Goal: Ask a question

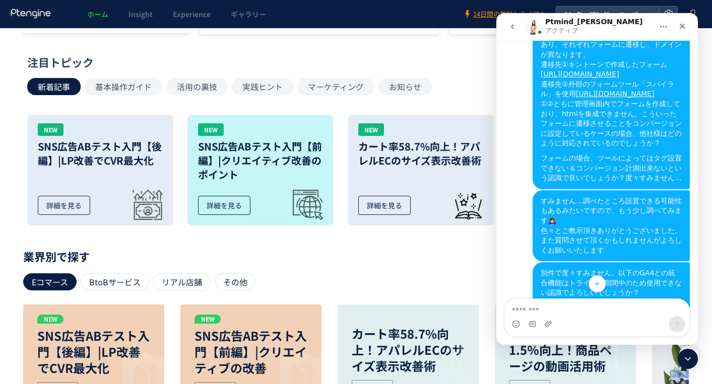
scroll to position [3056, 0]
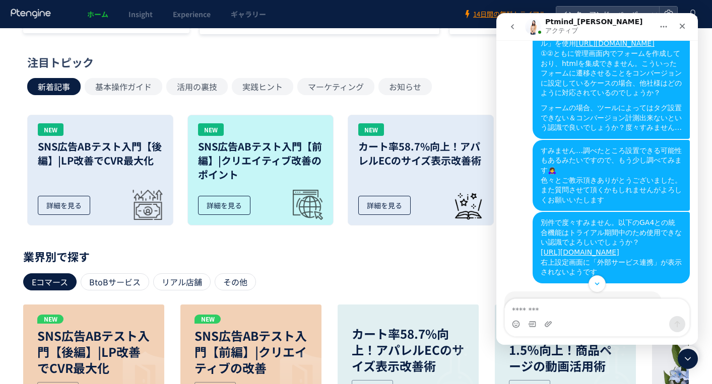
drag, startPoint x: 611, startPoint y: 183, endPoint x: 624, endPoint y: 183, distance: 13.1
click at [624, 337] on div "その場合は遷移直前までのボタンのCTAをCVとしていただくのが良いかとぞんじます。" at bounding box center [582, 352] width 141 height 30
copy div "CTA"
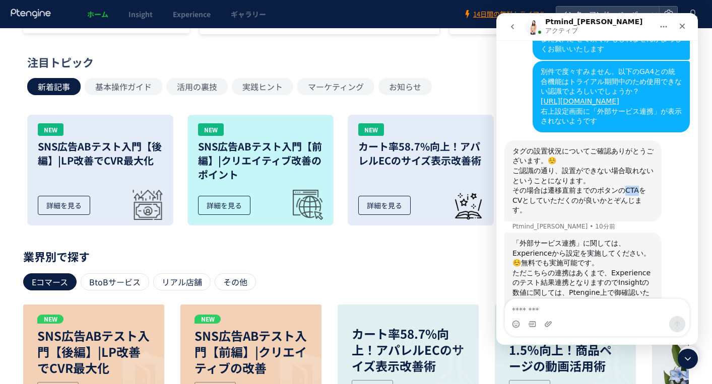
scroll to position [3217, 0]
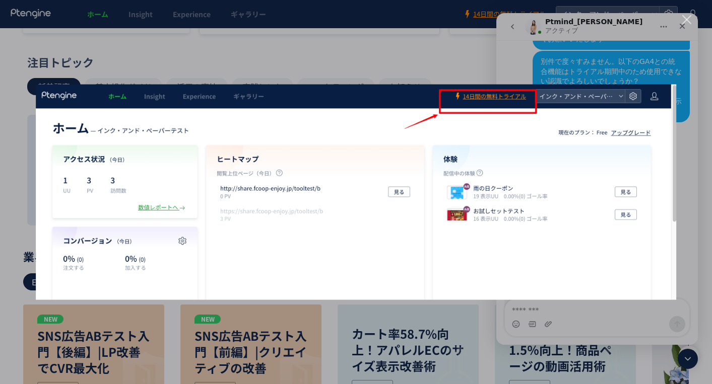
scroll to position [0, 0]
click at [689, 140] on div "Intercom Messenger" at bounding box center [356, 192] width 712 height 384
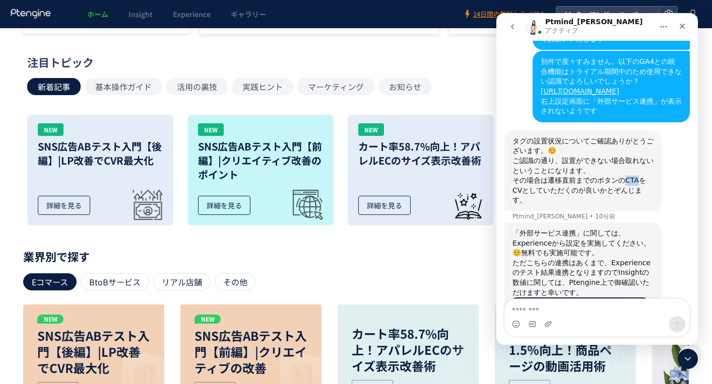
drag, startPoint x: 681, startPoint y: 28, endPoint x: 1086, endPoint y: 41, distance: 404.6
click at [681, 28] on icon "クローズ" at bounding box center [682, 26] width 8 height 8
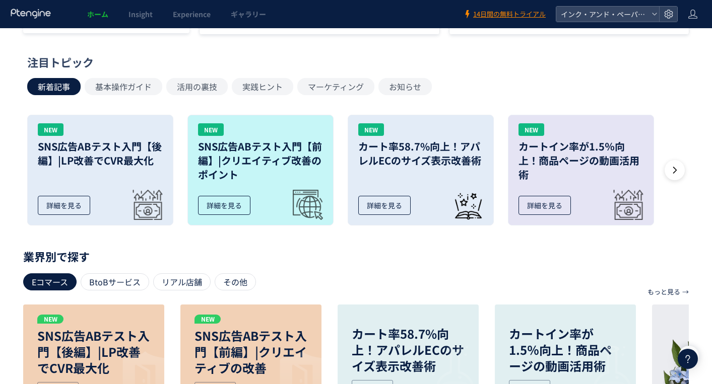
click at [526, 14] on span "14日間の無料トライアル" at bounding box center [509, 15] width 73 height 10
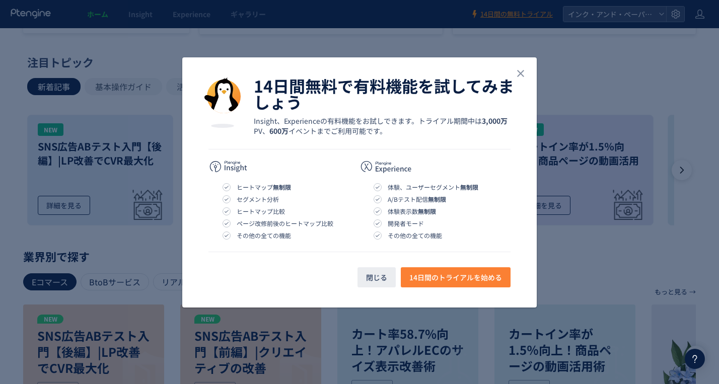
click at [438, 280] on span "14日間のトライアルを始める" at bounding box center [455, 277] width 93 height 20
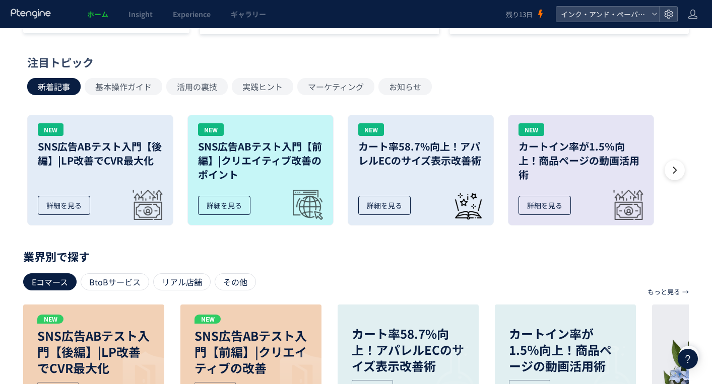
click at [684, 355] on icon at bounding box center [687, 359] width 12 height 12
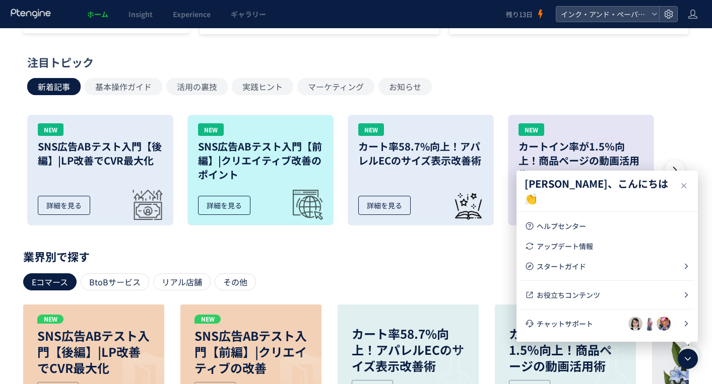
click at [581, 320] on span "チャットサポート" at bounding box center [582, 324] width 92 height 10
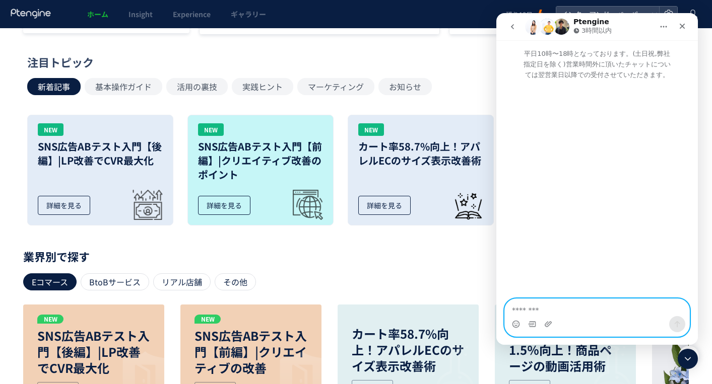
click at [553, 310] on textarea "メッセージ..." at bounding box center [597, 307] width 184 height 17
type textarea "*"
click at [515, 25] on icon "go back" at bounding box center [512, 27] width 8 height 8
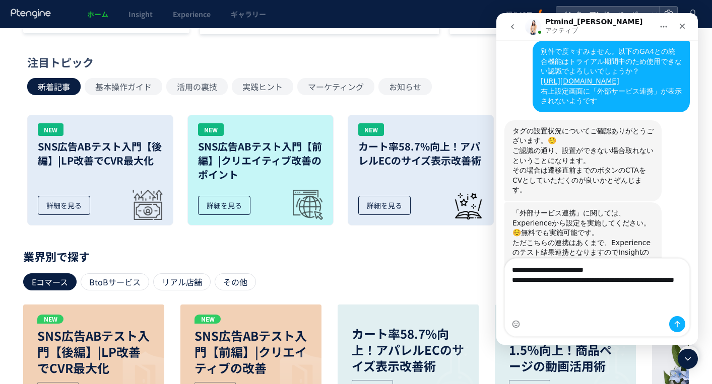
scroll to position [3237, 0]
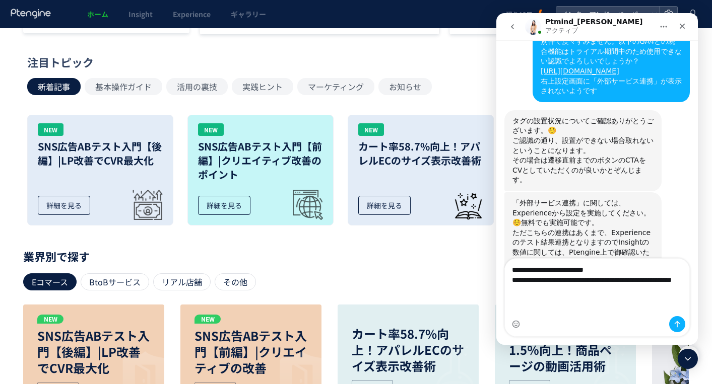
drag, startPoint x: 565, startPoint y: 303, endPoint x: 567, endPoint y: 310, distance: 7.0
click at [567, 306] on textarea "**********" at bounding box center [597, 282] width 184 height 47
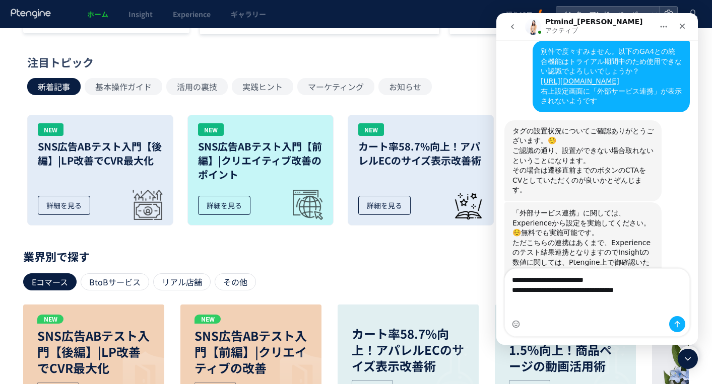
click at [640, 301] on textarea "**********" at bounding box center [597, 287] width 184 height 37
click at [644, 300] on textarea "**********" at bounding box center [597, 287] width 184 height 37
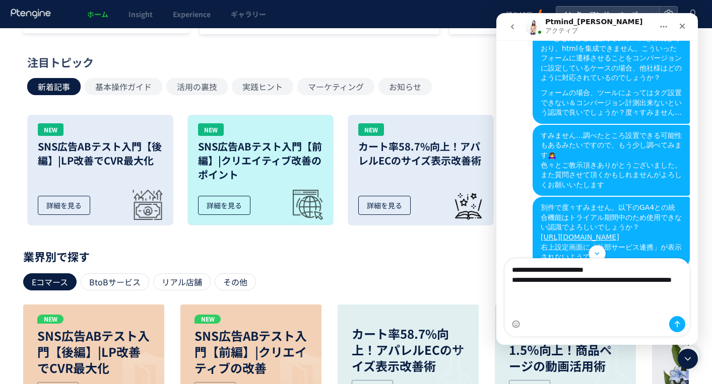
scroll to position [3036, 0]
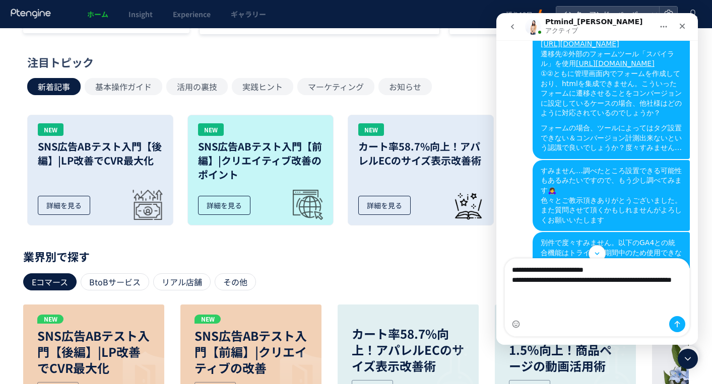
type textarea "**********"
click at [679, 323] on icon "メッセージを送信…" at bounding box center [677, 324] width 6 height 7
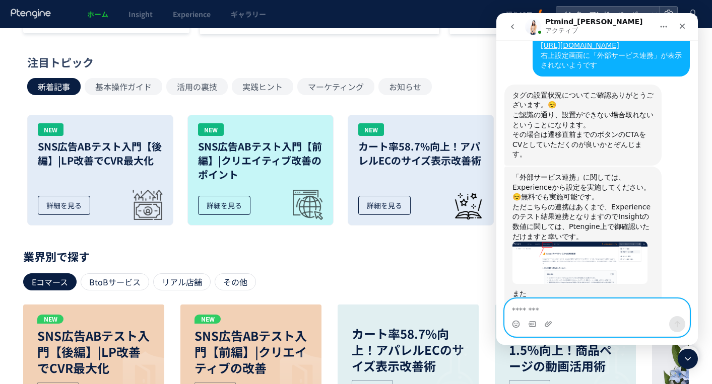
scroll to position [3276, 0]
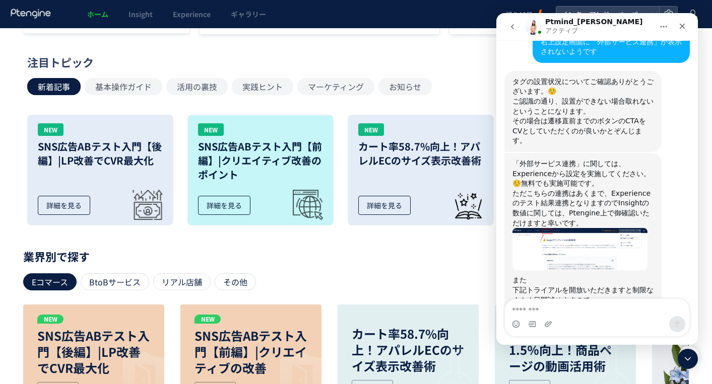
click at [680, 29] on icon "クローズ" at bounding box center [682, 26] width 8 height 8
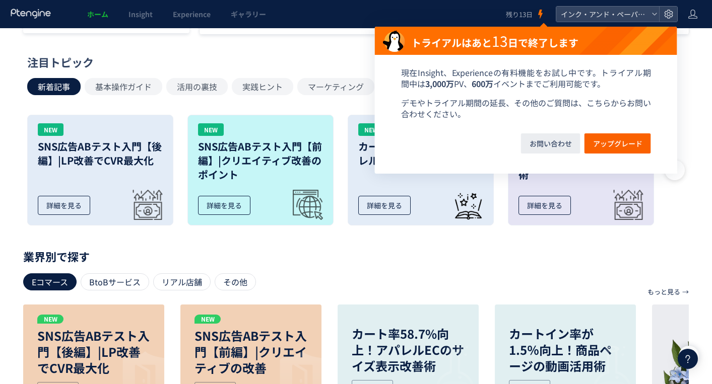
click at [535, 16] on link "残り13日" at bounding box center [526, 14] width 40 height 28
click at [144, 16] on span "Insight" at bounding box center [140, 14] width 24 height 10
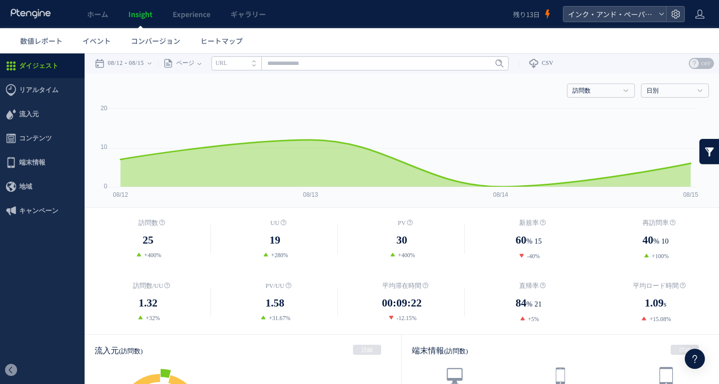
click at [109, 39] on span "イベント" at bounding box center [97, 41] width 28 height 10
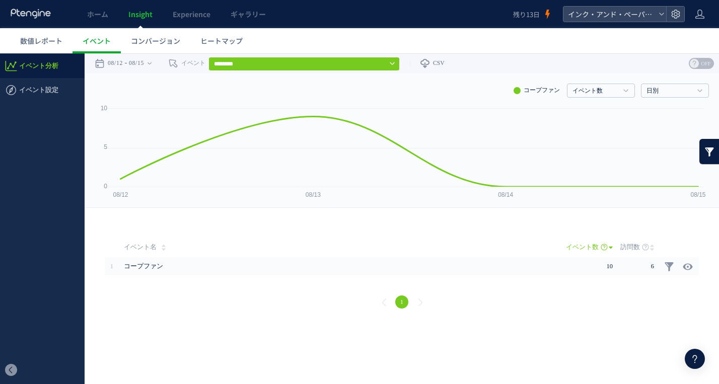
click at [366, 265] on span "コープファン" at bounding box center [320, 266] width 393 height 18
click at [154, 273] on span "コープファン" at bounding box center [320, 266] width 393 height 18
click at [155, 267] on span "コープファン" at bounding box center [320, 266] width 393 height 18
click at [153, 270] on span "コープファン" at bounding box center [320, 266] width 393 height 18
click at [284, 65] on input "********" at bounding box center [303, 64] width 191 height 14
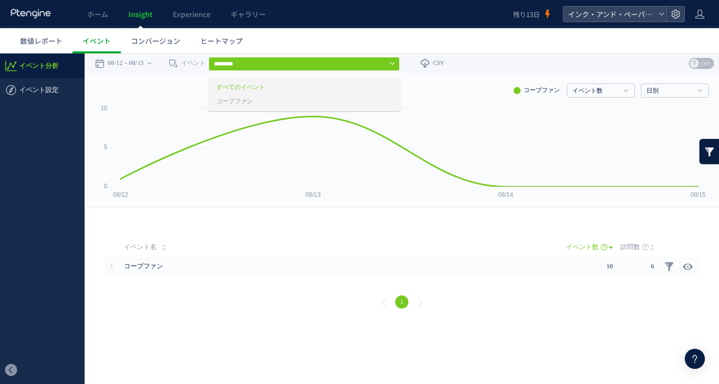
click at [40, 92] on span "イベント設定" at bounding box center [38, 90] width 39 height 24
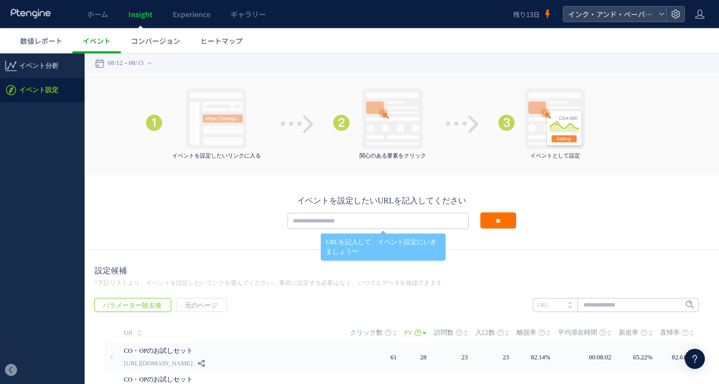
click at [669, 11] on div at bounding box center [675, 14] width 18 height 15
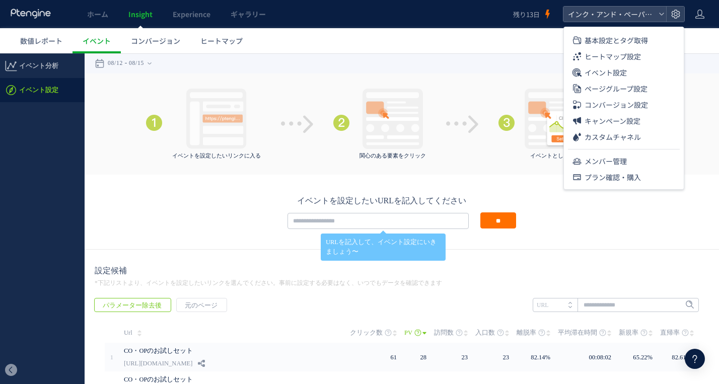
click at [613, 72] on span "イベント設定" at bounding box center [606, 72] width 42 height 16
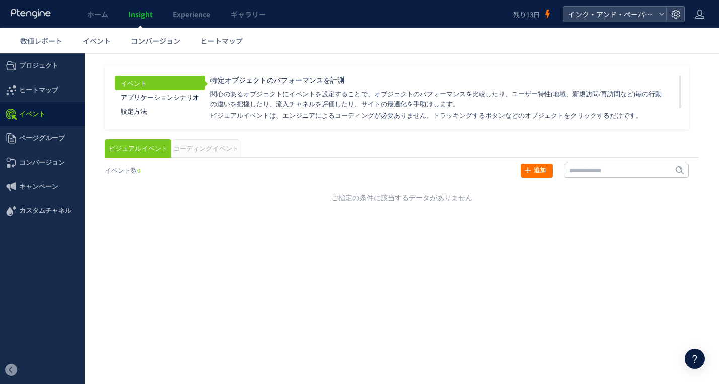
click at [534, 166] on link "追加" at bounding box center [537, 171] width 32 height 14
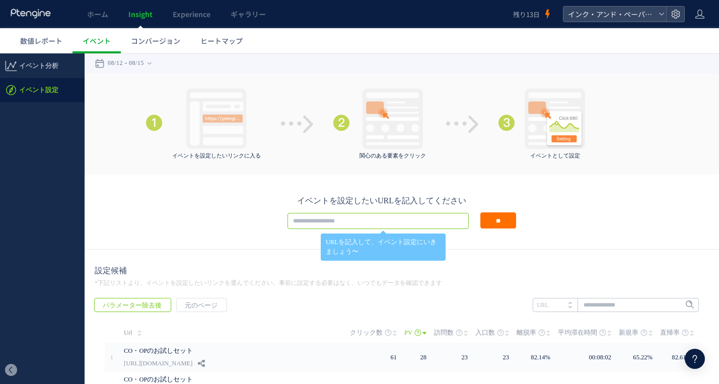
click at [385, 223] on input "text" at bounding box center [378, 221] width 181 height 16
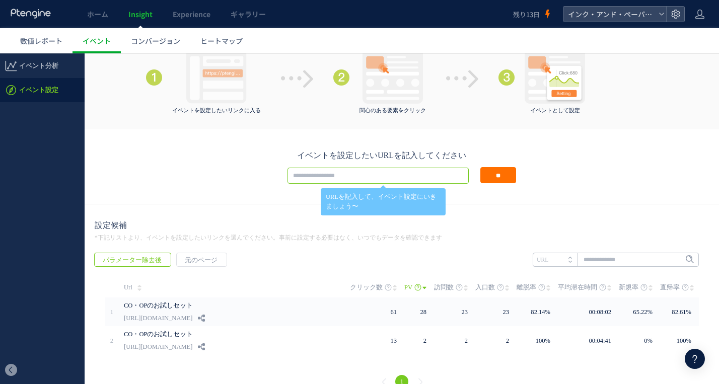
scroll to position [61, 0]
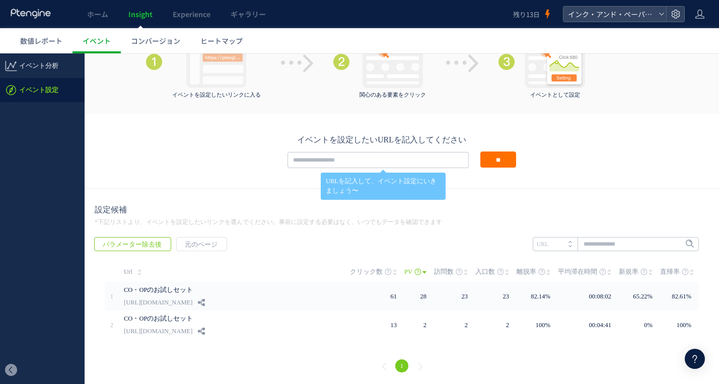
drag, startPoint x: 241, startPoint y: 302, endPoint x: 98, endPoint y: 315, distance: 144.1
click at [98, 315] on div "PV" at bounding box center [402, 301] width 614 height 78
drag, startPoint x: 100, startPoint y: 304, endPoint x: 123, endPoint y: 303, distance: 23.2
click at [133, 303] on div "PV" at bounding box center [402, 301] width 614 height 78
click at [88, 320] on div "戻る パラメーター除去後 元のページ ヒートマップを計測させるには、解析コードを実装してください。 実装 URL" at bounding box center [402, 306] width 635 height 159
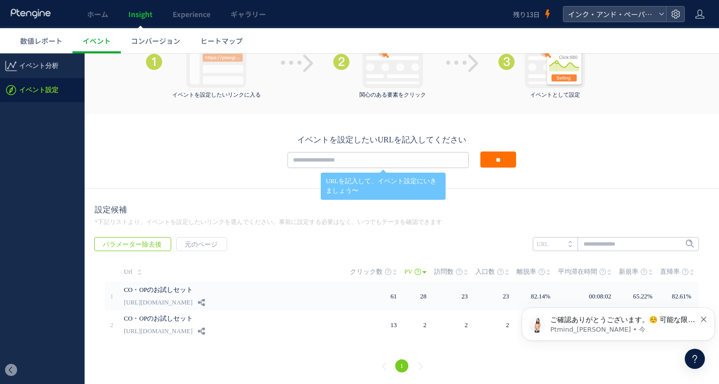
scroll to position [3326, 0]
drag, startPoint x: 247, startPoint y: 301, endPoint x: 124, endPoint y: 307, distance: 123.0
click at [124, 307] on div "CO・OPのお試しセット [URL][DOMAIN_NAME]" at bounding box center [237, 296] width 226 height 29
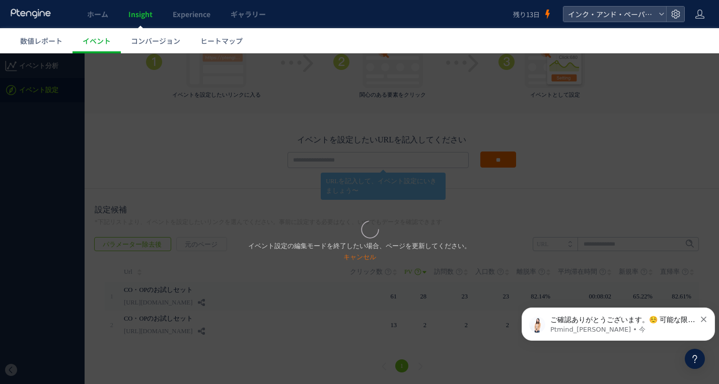
click at [362, 249] on p "イベント設定の編集モードを終了したい場合、ページを更新してください。 キャンセル" at bounding box center [359, 252] width 223 height 22
click at [359, 257] on link "キャンセル" at bounding box center [359, 257] width 33 height 8
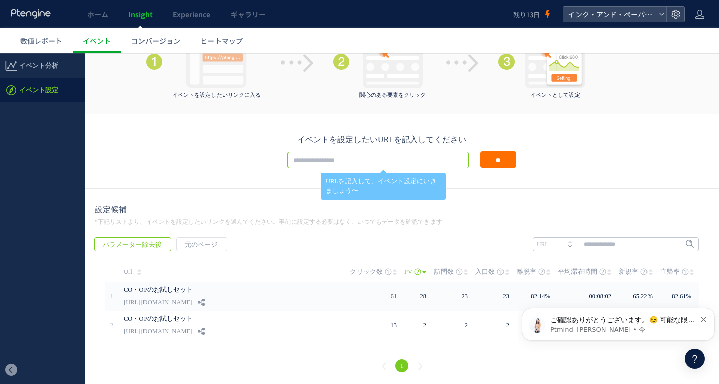
click at [364, 158] on input "text" at bounding box center [378, 160] width 181 height 16
paste input "**********"
type input "**********"
click at [484, 159] on input "**" at bounding box center [498, 160] width 36 height 16
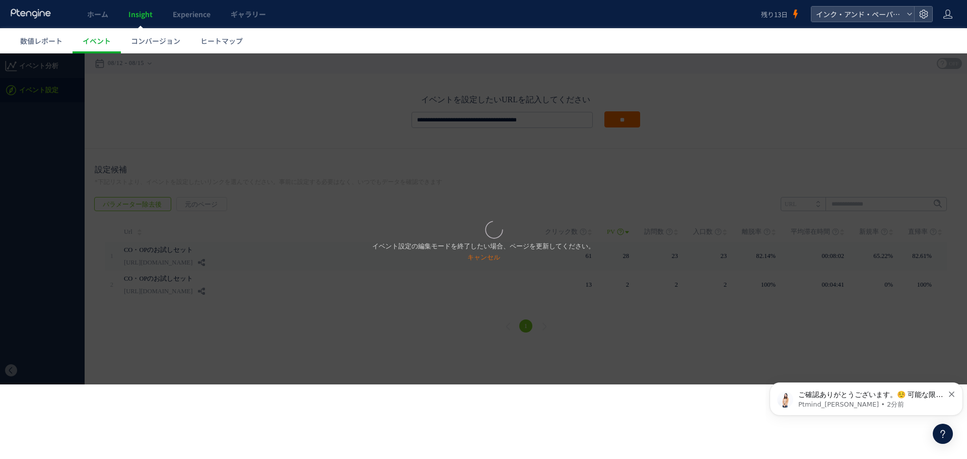
scroll to position [3303, 0]
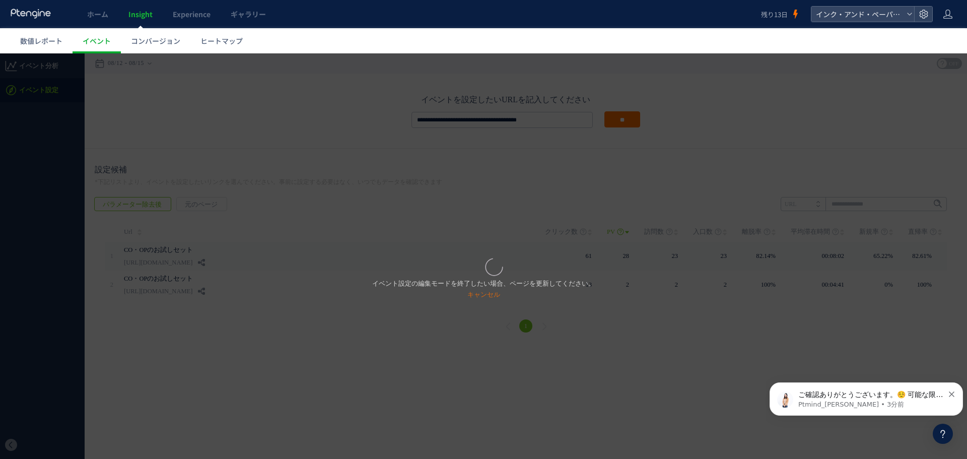
click at [711, 384] on p "ご確認ありがとうございます。☺️ 可能な限りサポートできればと存じますので 引き続きご遠慮なくお申し付けください。" at bounding box center [871, 395] width 146 height 10
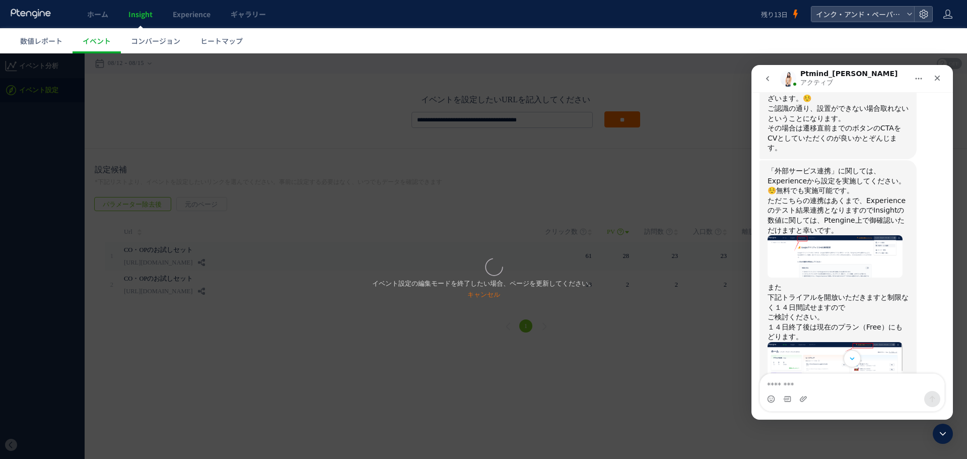
scroll to position [3320, 0]
click at [711, 73] on div "クローズ" at bounding box center [937, 78] width 18 height 18
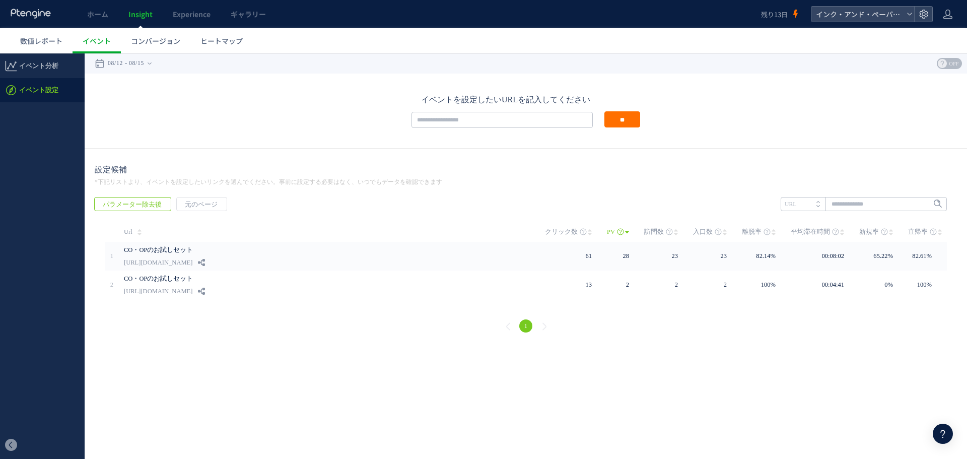
click at [165, 41] on span "コンバージョン" at bounding box center [155, 41] width 49 height 10
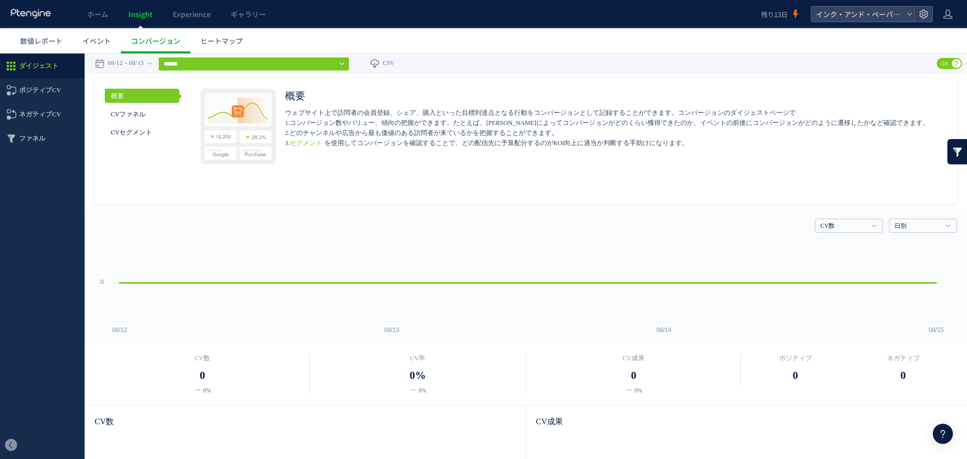
click at [922, 15] on use at bounding box center [923, 14] width 9 height 9
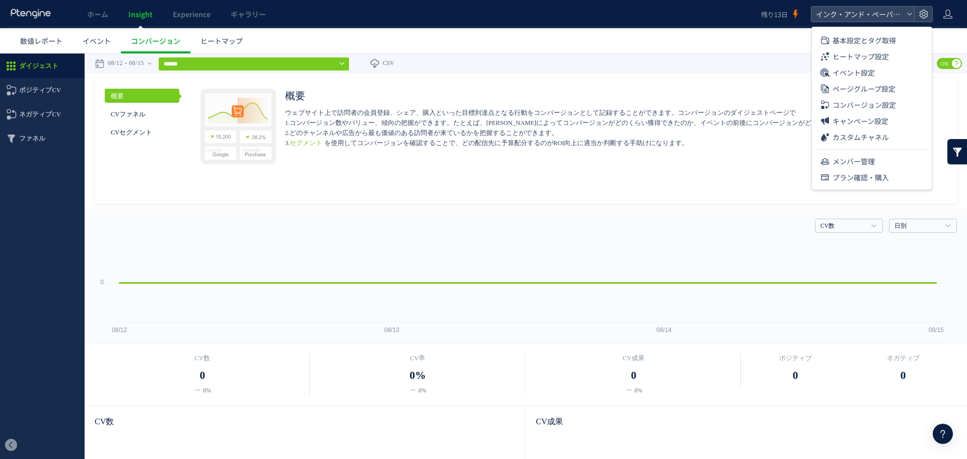
click at [870, 103] on span "コンバージョン設定" at bounding box center [863, 105] width 63 height 16
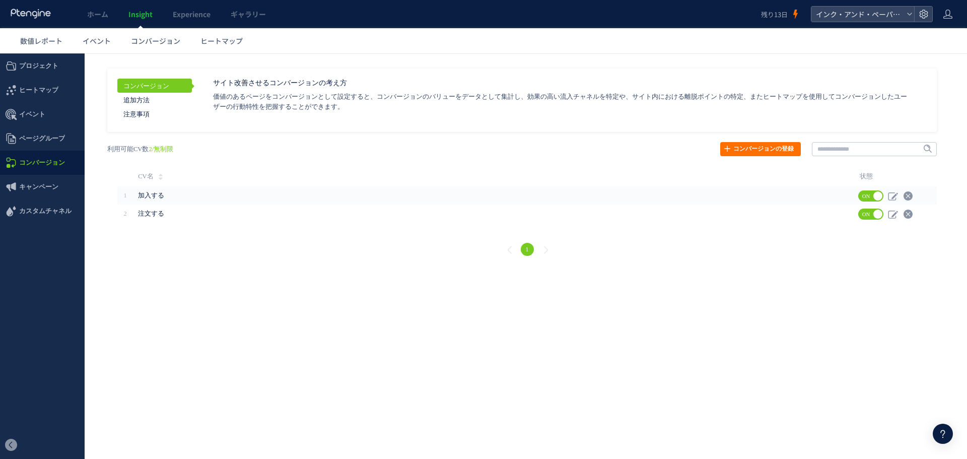
click at [776, 148] on link "コンバージョンの登録" at bounding box center [760, 149] width 81 height 14
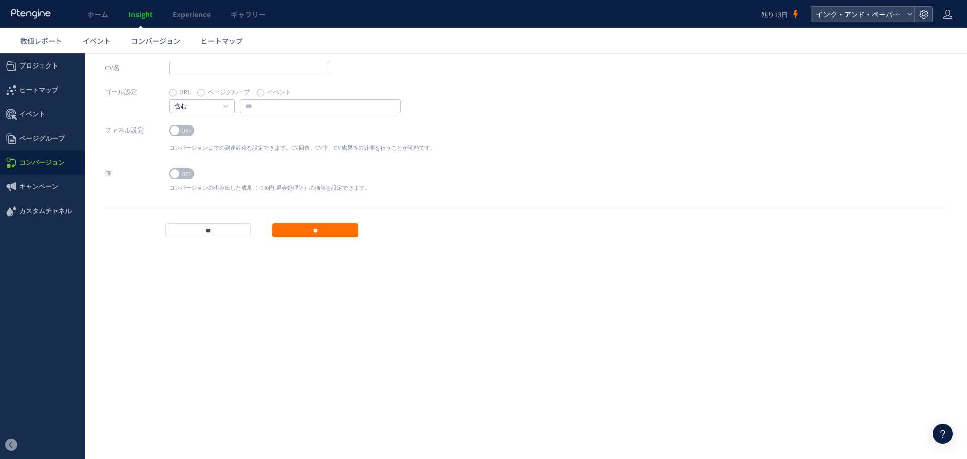
click at [159, 37] on span "コンバージョン" at bounding box center [155, 41] width 49 height 10
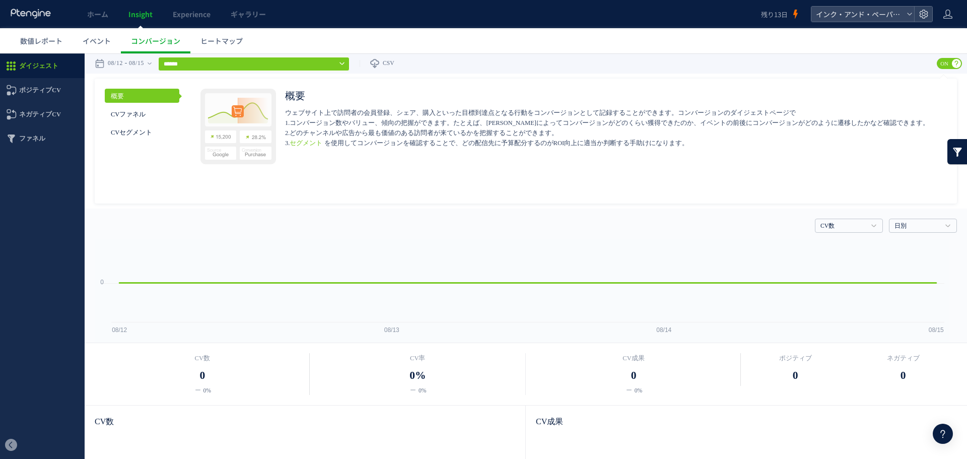
click at [233, 66] on input "******" at bounding box center [253, 64] width 191 height 14
click at [40, 134] on span "ファネル" at bounding box center [32, 138] width 26 height 24
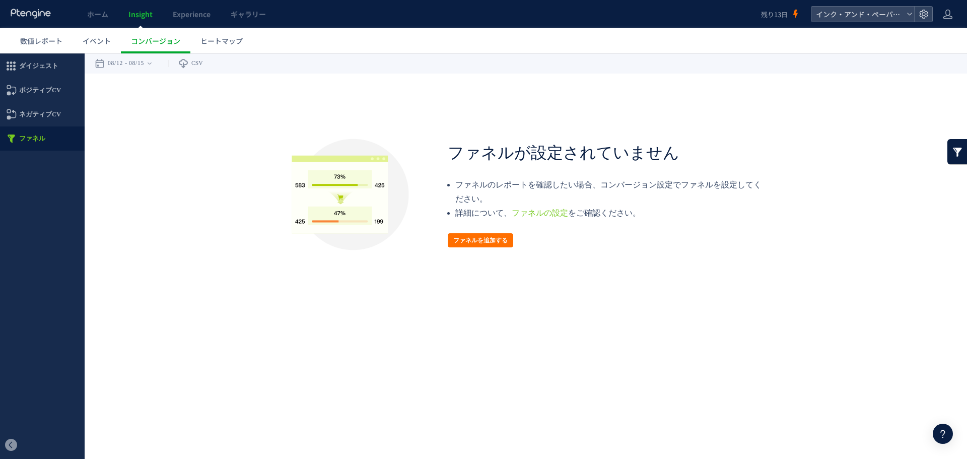
click at [93, 30] on link "イベント" at bounding box center [97, 40] width 48 height 25
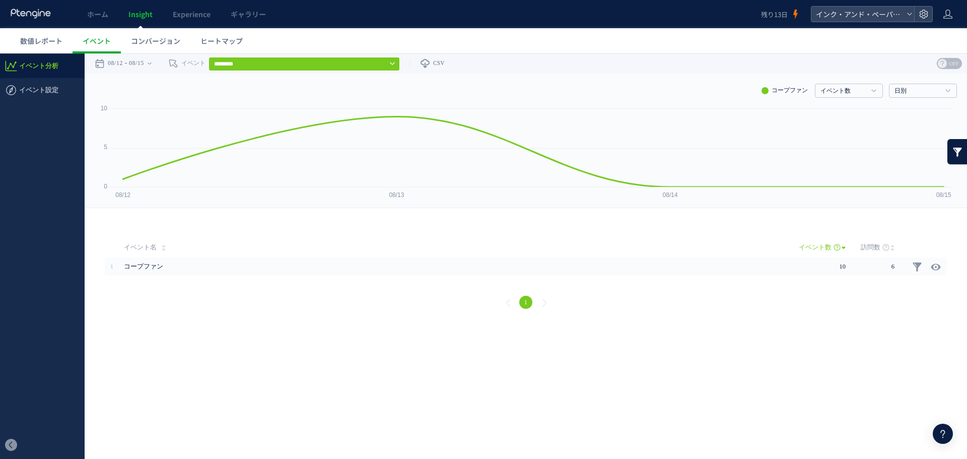
drag, startPoint x: 223, startPoint y: 64, endPoint x: 229, endPoint y: 63, distance: 6.2
click at [225, 64] on input "********" at bounding box center [303, 64] width 191 height 14
click at [59, 94] on span "イベント設定" at bounding box center [42, 90] width 85 height 24
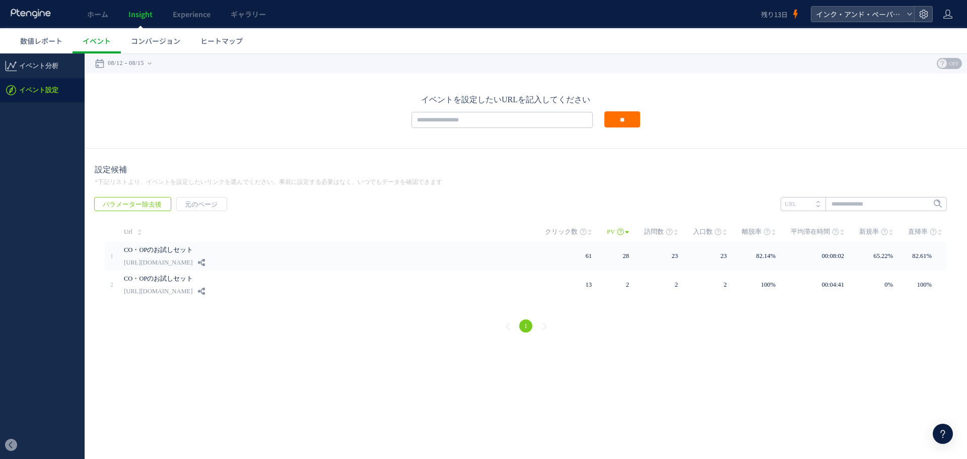
click at [192, 257] on link "[URL][DOMAIN_NAME]" at bounding box center [158, 262] width 68 height 12
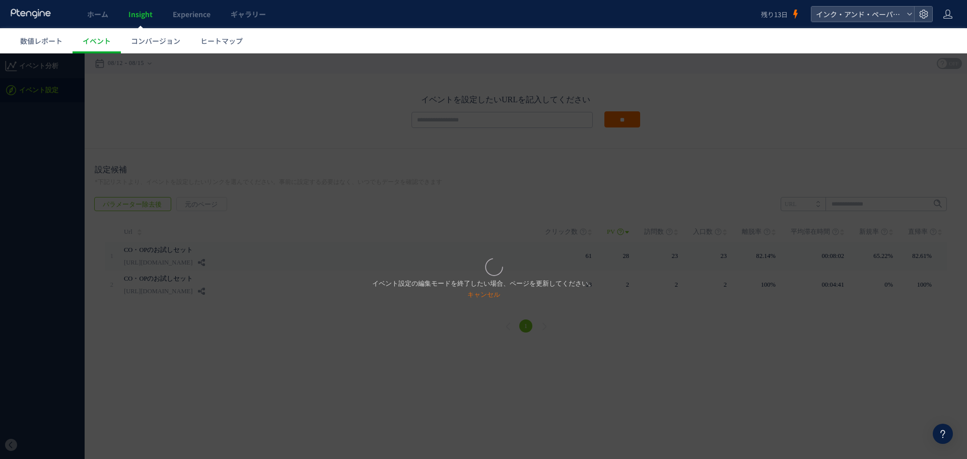
click at [483, 297] on link "キャンセル" at bounding box center [483, 295] width 33 height 8
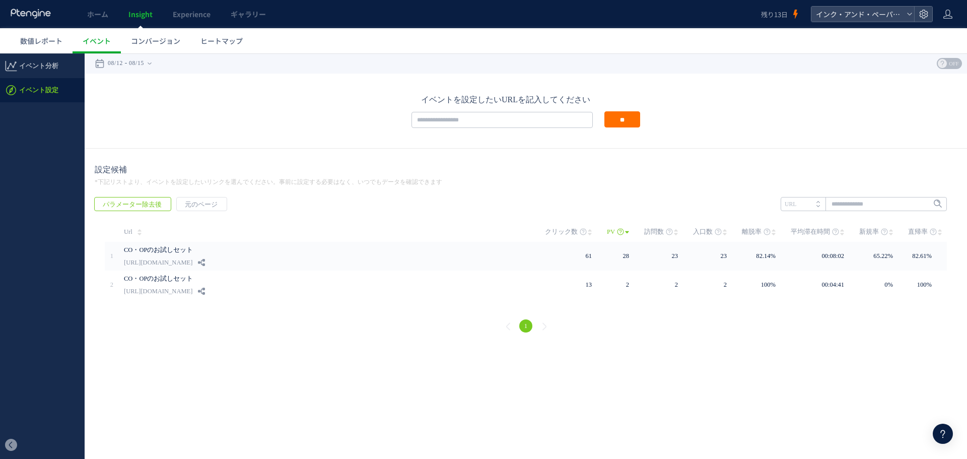
click at [146, 36] on span "コンバージョン" at bounding box center [155, 41] width 49 height 10
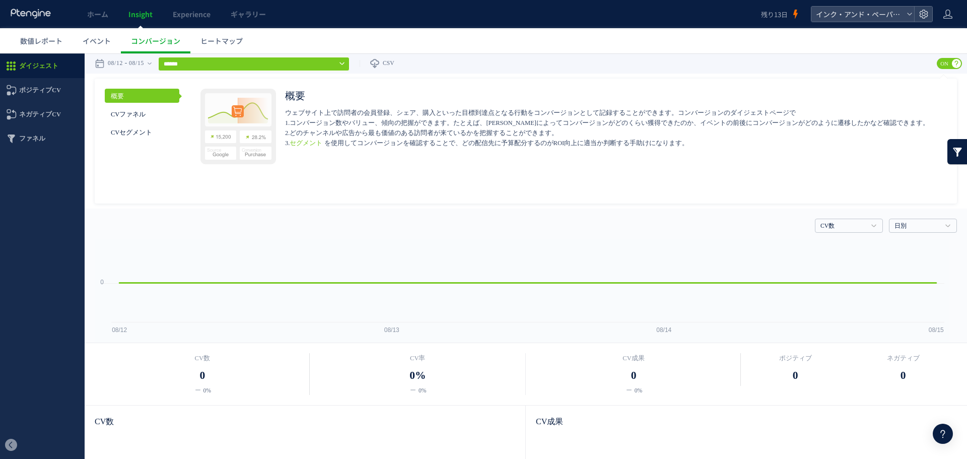
click at [929, 10] on div at bounding box center [923, 14] width 18 height 15
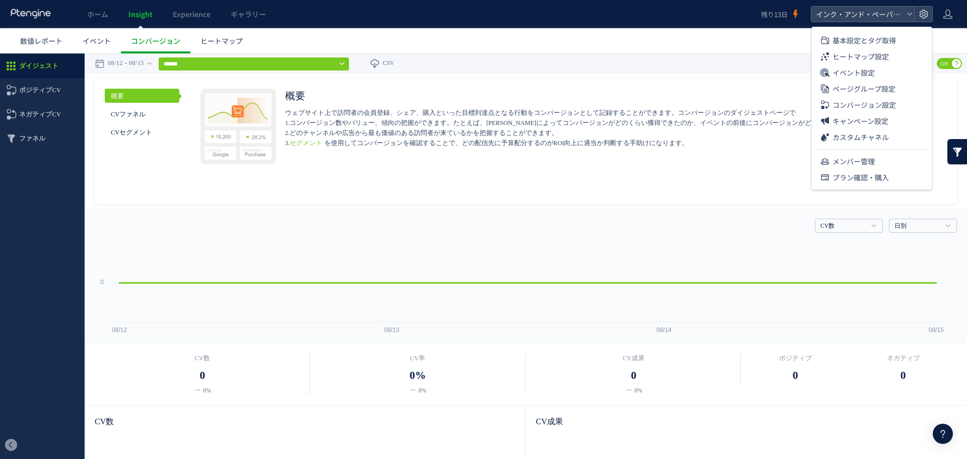
click at [848, 108] on span "コンバージョン設定" at bounding box center [863, 105] width 63 height 16
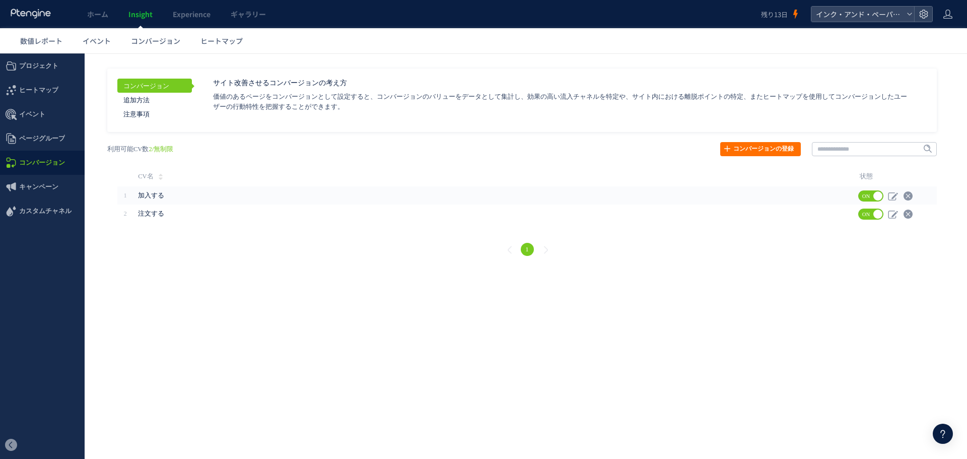
click at [774, 149] on link "コンバージョンの登録" at bounding box center [760, 149] width 81 height 14
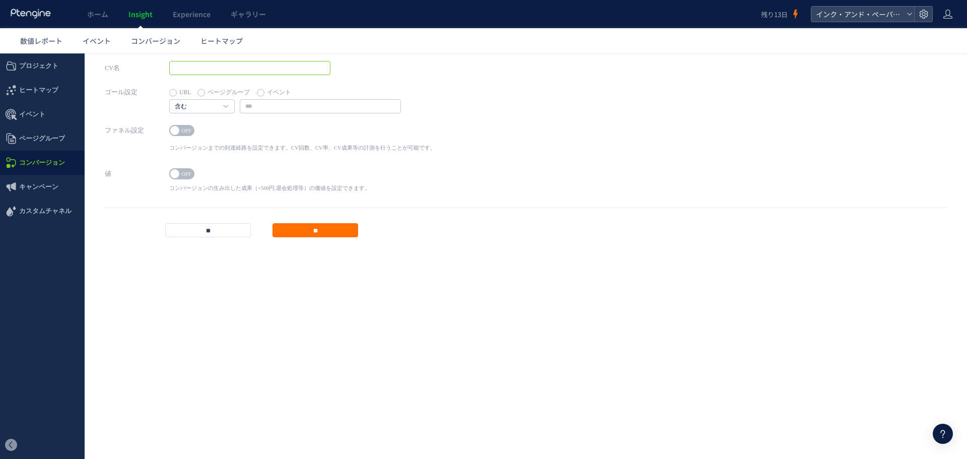
click at [232, 67] on input "text" at bounding box center [249, 68] width 161 height 14
type input "******"
click at [263, 90] on label "イベント" at bounding box center [274, 93] width 34 height 14
click at [258, 105] on input "text" at bounding box center [320, 106] width 161 height 14
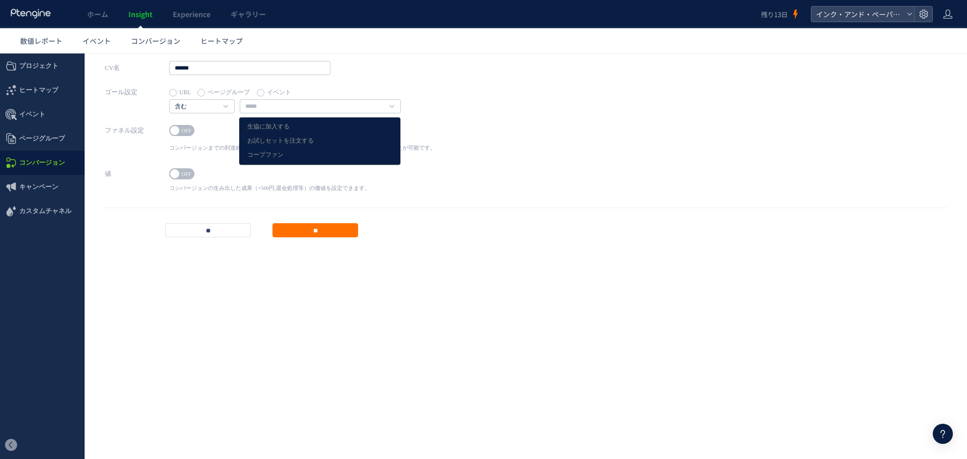
click at [265, 125] on link "生協に加入する" at bounding box center [319, 126] width 145 height 13
type input "*******"
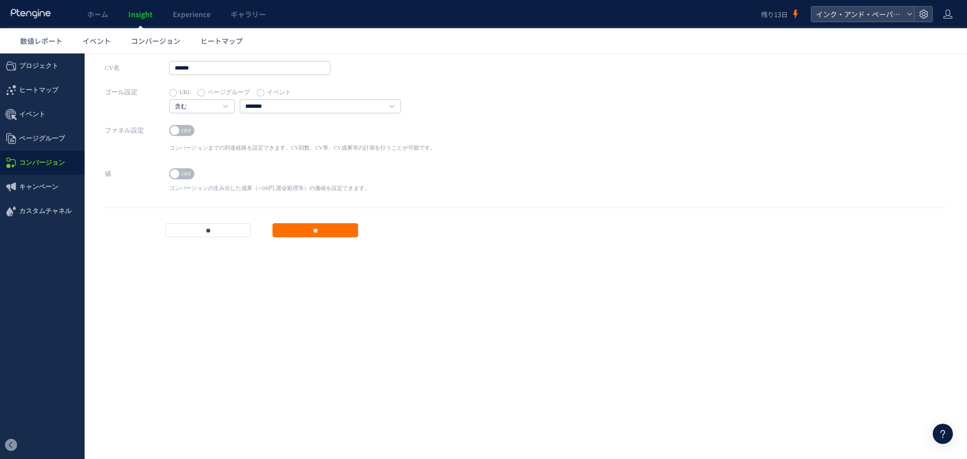
click at [189, 130] on span "OFF" at bounding box center [186, 130] width 15 height 11
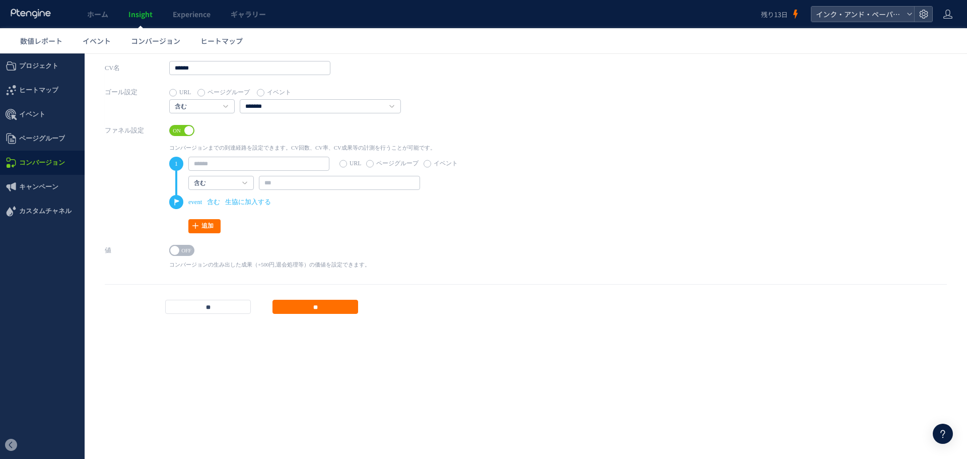
click at [171, 124] on div "ON OFF コンバージョンまでの到達経路を設定できます。CV回数、CV率、CV成果等の計測を行うことが可能です。 1 URL ページグループ イベント" at bounding box center [320, 178] width 303 height 110
click at [173, 128] on span "ON" at bounding box center [176, 130] width 15 height 11
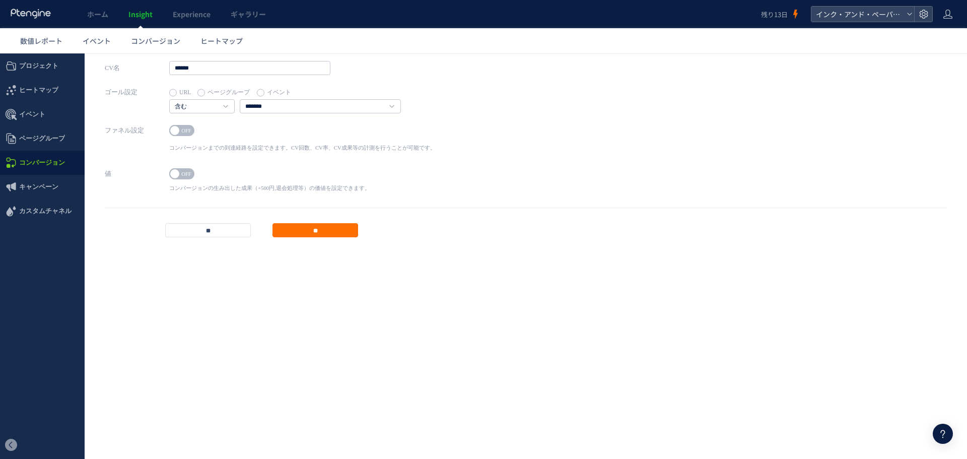
click at [320, 233] on input "**" at bounding box center [315, 230] width 86 height 14
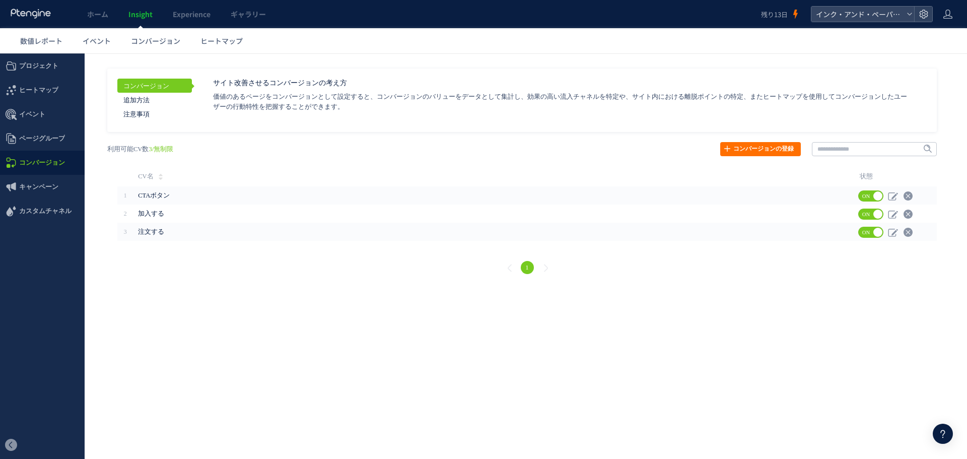
click at [747, 150] on link "コンバージョンの登録" at bounding box center [760, 149] width 81 height 14
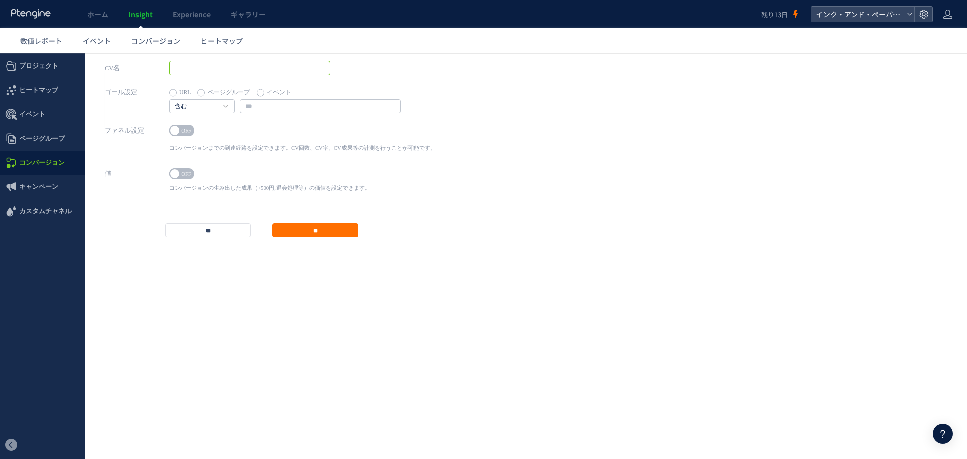
click at [255, 70] on input "text" at bounding box center [249, 68] width 161 height 14
type input "**********"
click at [263, 95] on label "イベント" at bounding box center [274, 93] width 34 height 14
click at [262, 111] on input "text" at bounding box center [320, 106] width 161 height 14
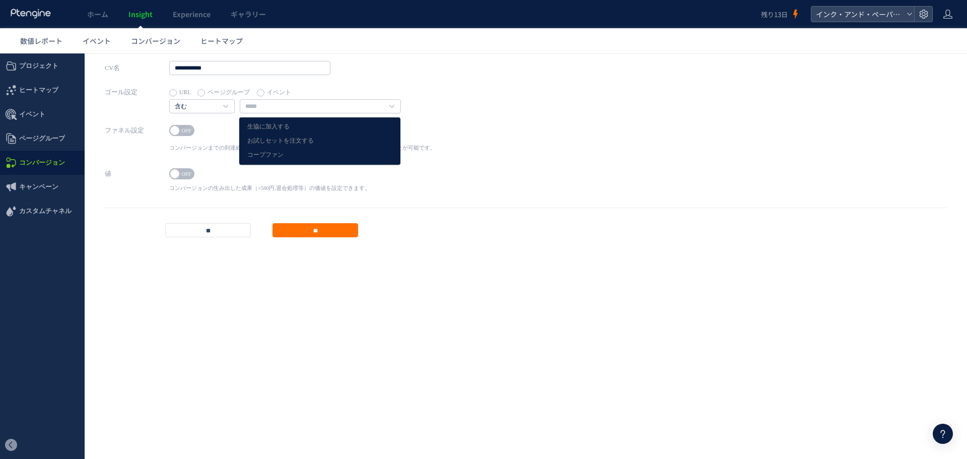
click at [271, 139] on link "お試しセットを注文する" at bounding box center [319, 140] width 145 height 13
type input "**********"
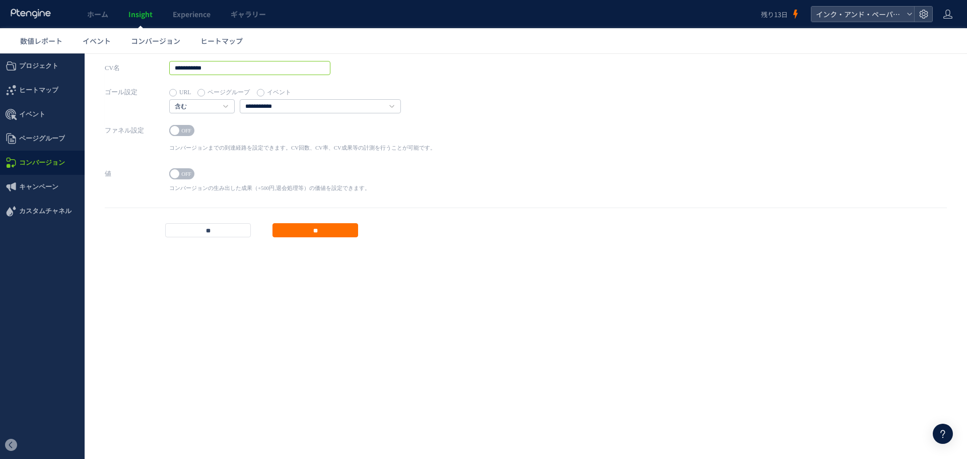
click at [220, 69] on input "**********" at bounding box center [249, 68] width 161 height 14
type input "**********"
click at [182, 126] on span "OFF" at bounding box center [186, 130] width 15 height 11
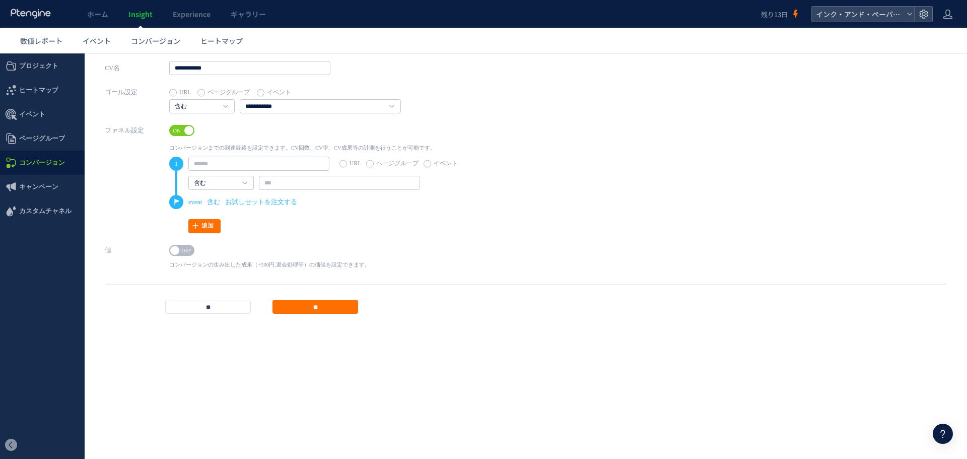
click at [175, 130] on span "ON" at bounding box center [176, 130] width 15 height 11
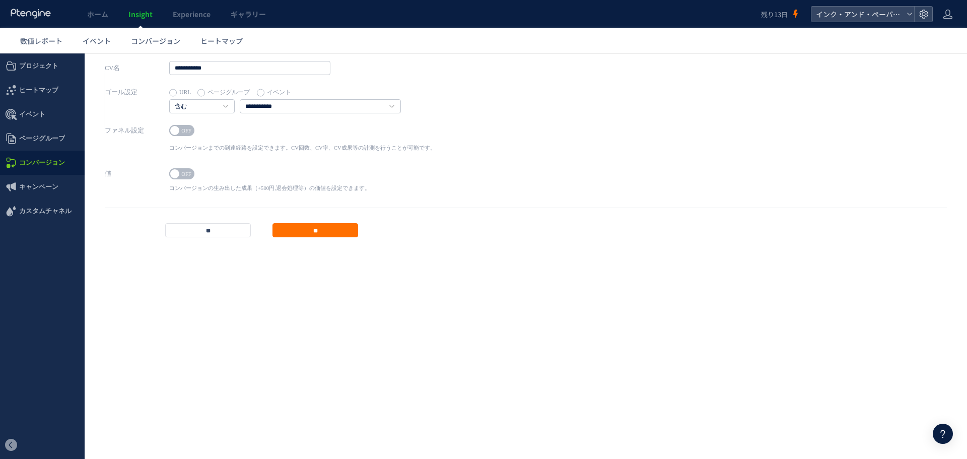
click at [281, 225] on input "**" at bounding box center [315, 230] width 86 height 14
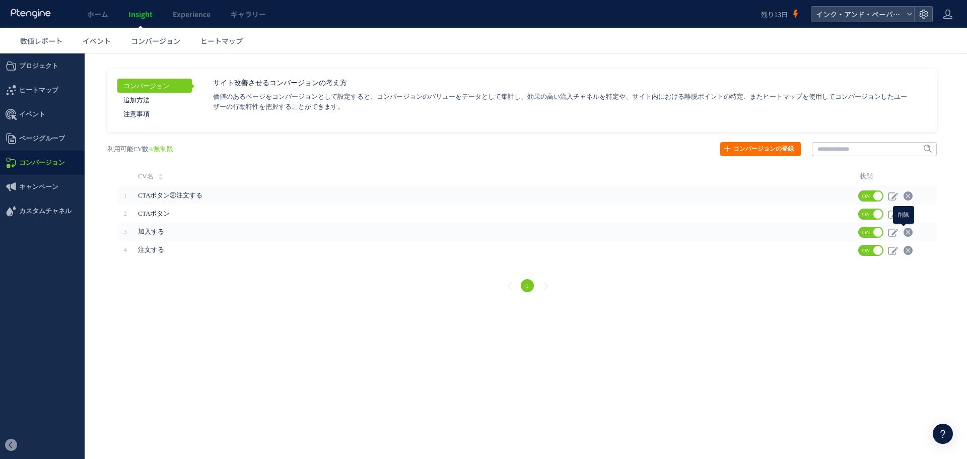
click at [906, 231] on use at bounding box center [907, 232] width 9 height 9
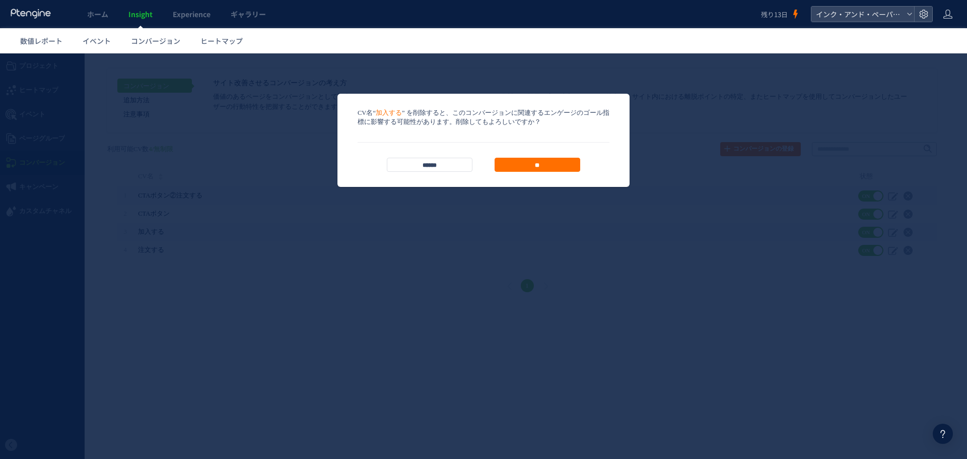
click at [537, 166] on input "**" at bounding box center [538, 165] width 86 height 14
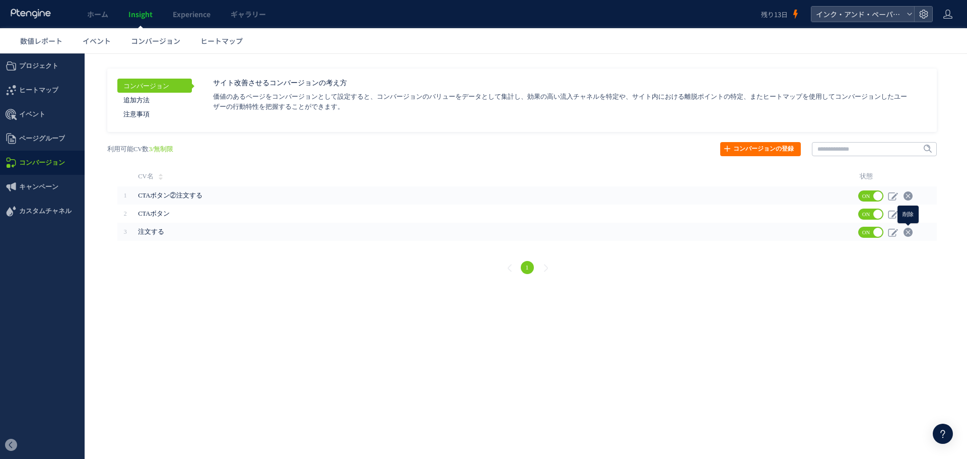
click at [909, 232] on icon at bounding box center [908, 232] width 10 height 10
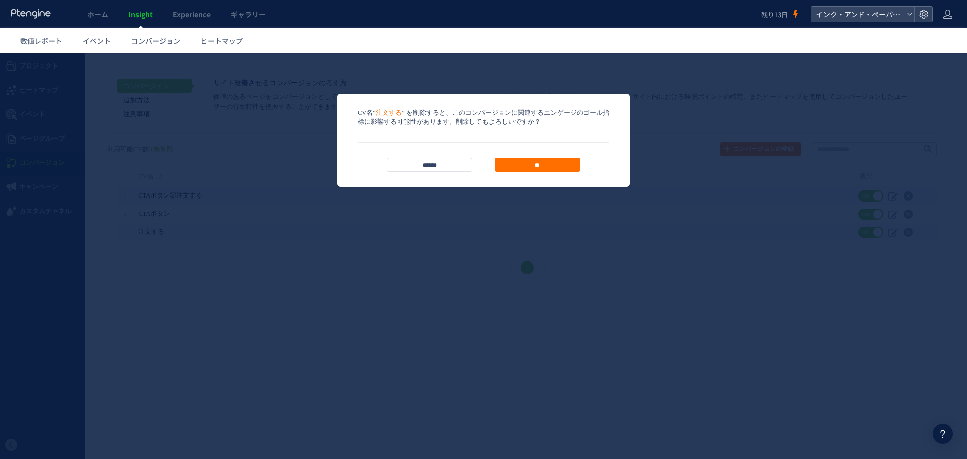
click at [532, 161] on input "**" at bounding box center [538, 165] width 86 height 14
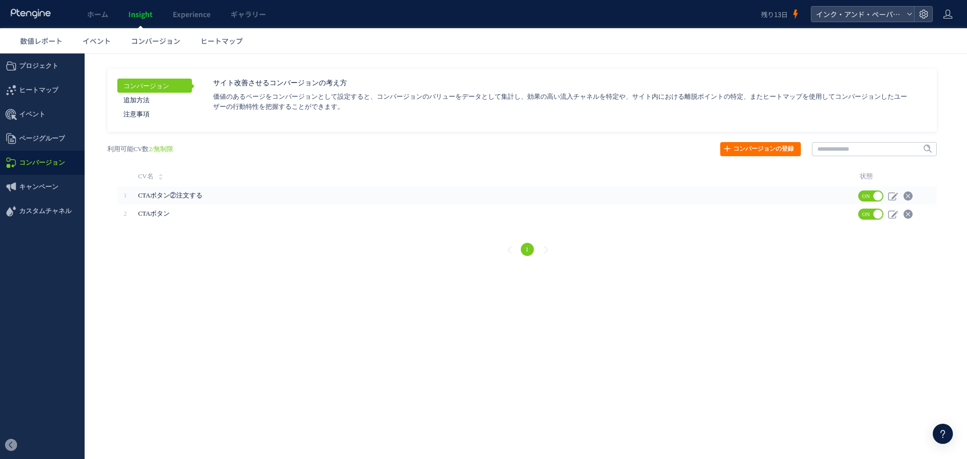
click at [143, 41] on span "コンバージョン" at bounding box center [155, 41] width 49 height 10
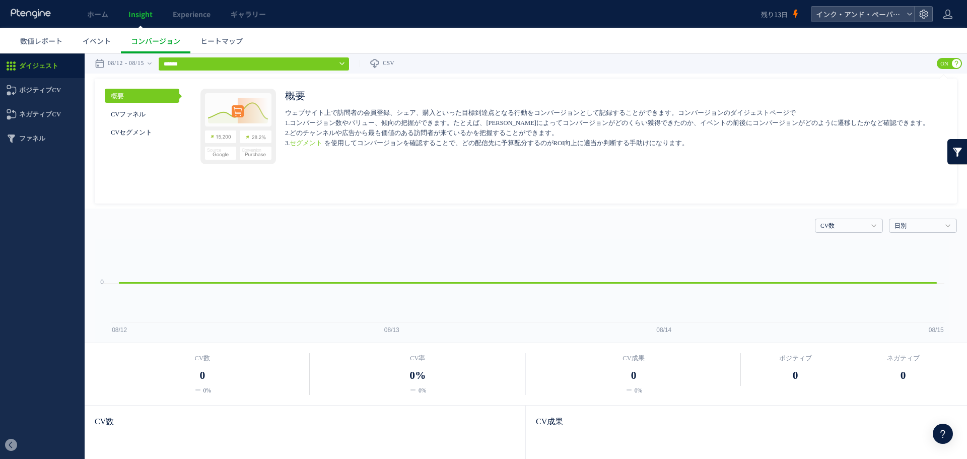
click at [94, 43] on span "イベント" at bounding box center [97, 41] width 28 height 10
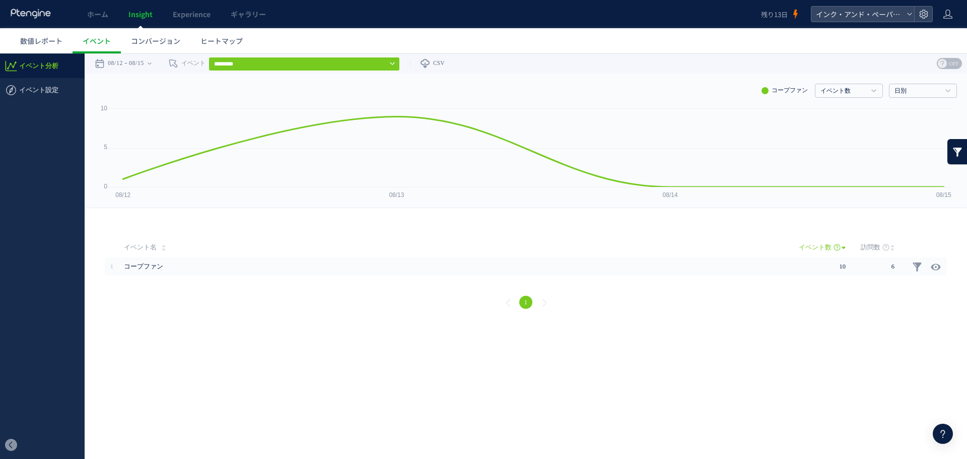
click at [251, 65] on input "********" at bounding box center [303, 64] width 191 height 14
click at [953, 62] on span "OFF" at bounding box center [953, 63] width 15 height 11
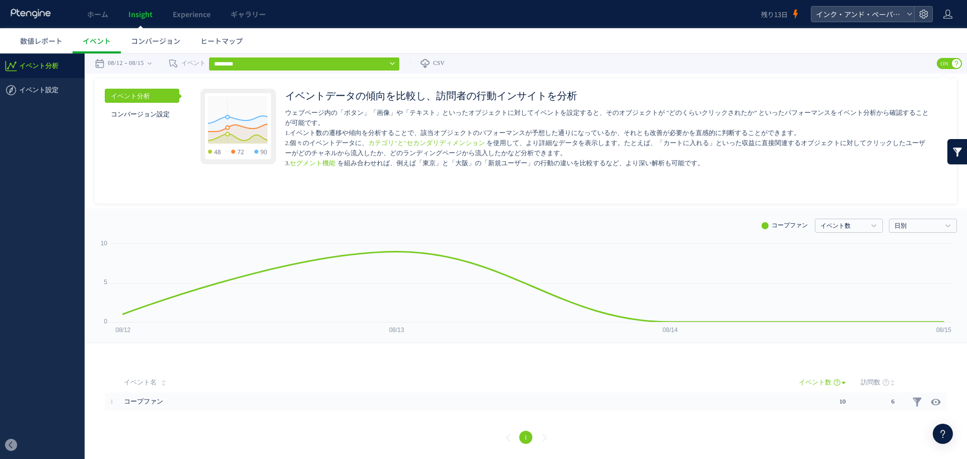
click at [161, 114] on link "コンバージョン設定" at bounding box center [142, 114] width 75 height 14
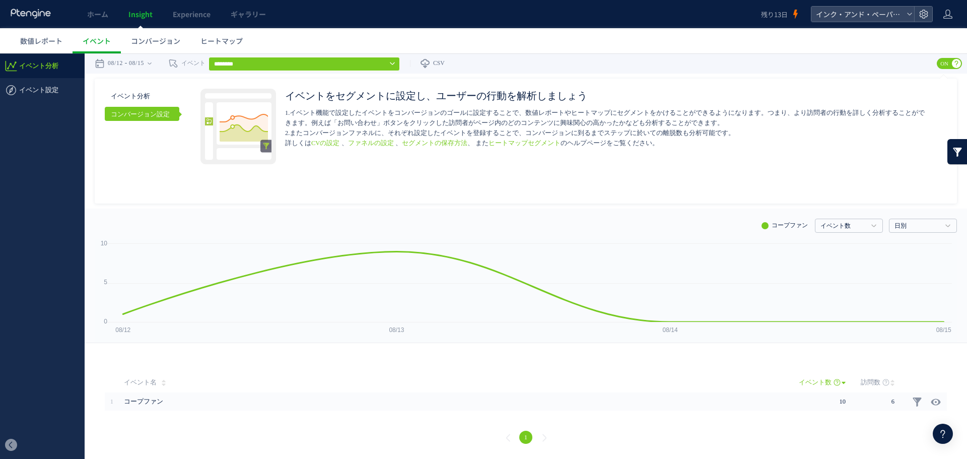
click at [153, 100] on link "イベント分析" at bounding box center [142, 96] width 75 height 14
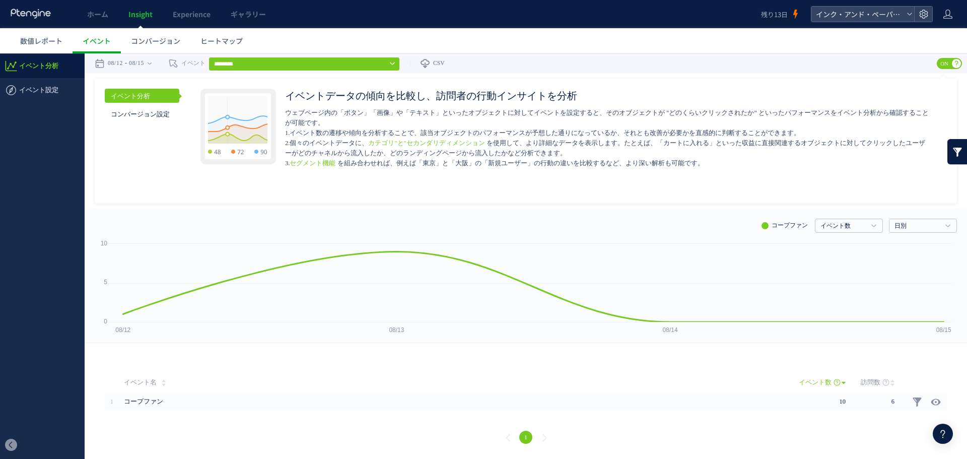
click at [853, 224] on link "イベント数" at bounding box center [843, 226] width 46 height 9
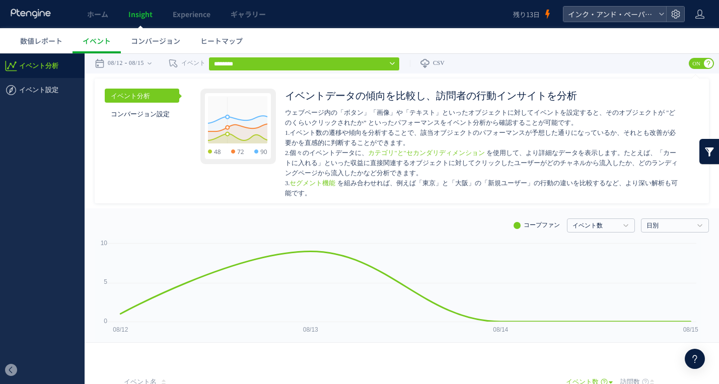
click at [0, 0] on div "橋井さん、こんにちは 👏 ブログ お客さまストーリー 動画コンテンツ コミュニティー ヘルプセンター アップデート情報 スタートガイド お役立ちコンテンツ チ…" at bounding box center [0, 0] width 0 height 0
click at [692, 355] on icon at bounding box center [695, 359] width 12 height 12
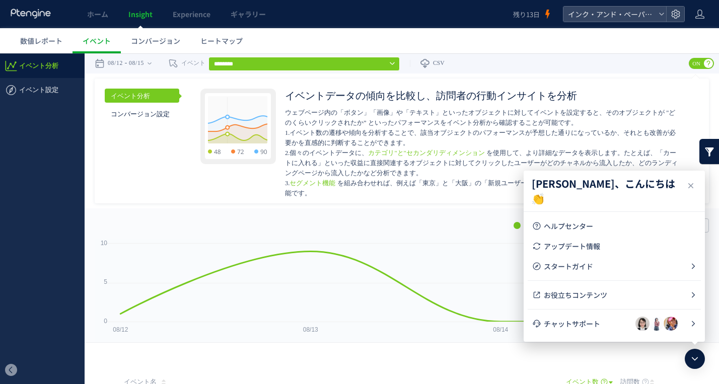
click at [635, 319] on span "チャットサポート" at bounding box center [590, 324] width 92 height 10
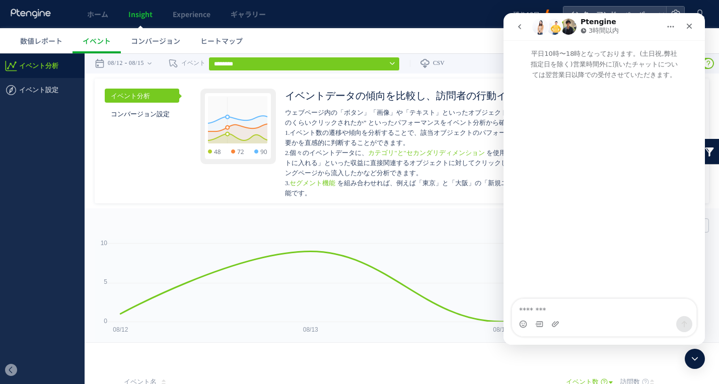
click at [516, 28] on icon "go back" at bounding box center [520, 27] width 8 height 8
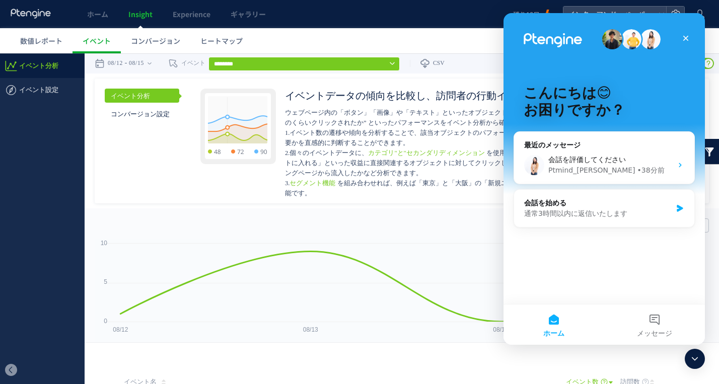
click at [565, 174] on div "Ptmind_[PERSON_NAME]" at bounding box center [591, 170] width 87 height 11
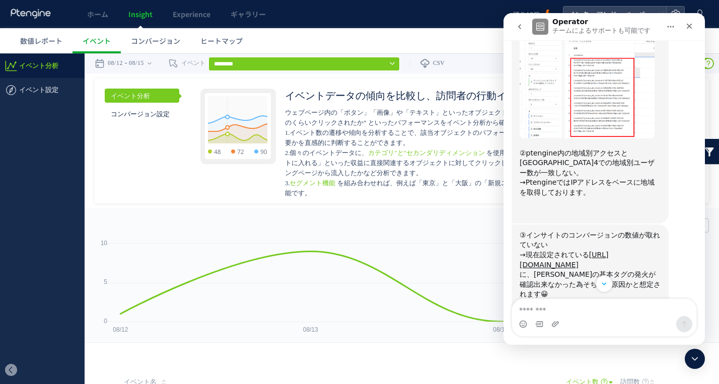
scroll to position [906, 0]
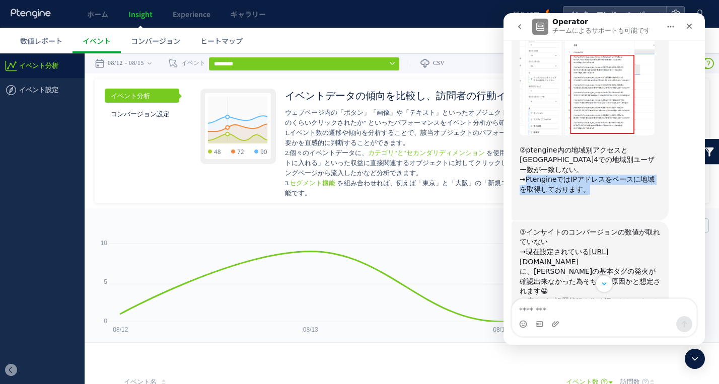
drag, startPoint x: 527, startPoint y: 110, endPoint x: 555, endPoint y: 121, distance: 30.1
click at [555, 146] on div "②ptengine内の地域別アクセスとGA4での地域別ユーザー数が一致しない。 →PtengineではIPアドレスをベースに地域を取得しております。 ​" at bounding box center [590, 180] width 141 height 69
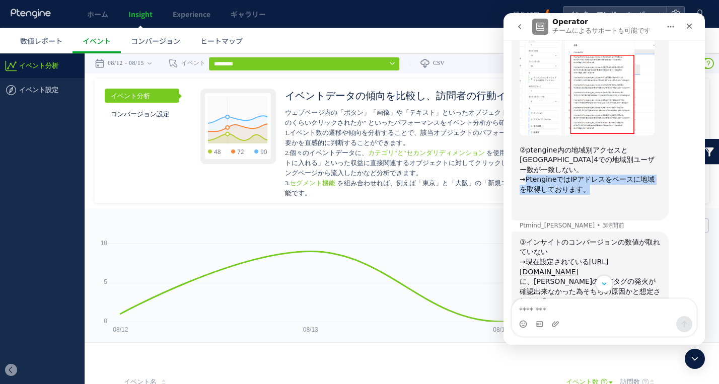
copy div "PtengineではIPアドレスをベースに地域を取得しております。"
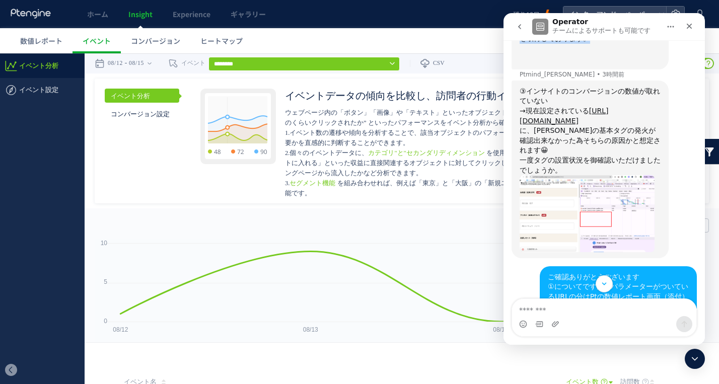
scroll to position [1108, 0]
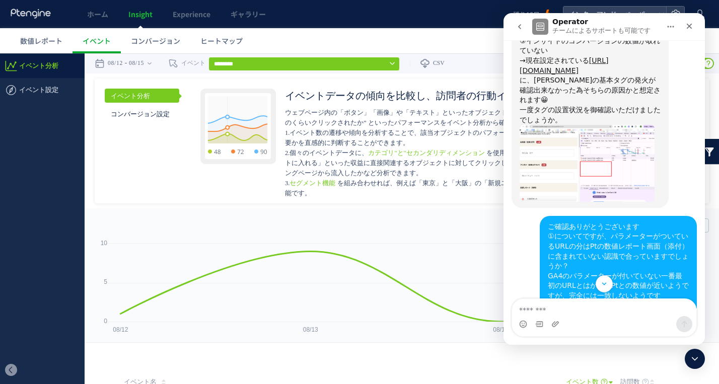
click at [327, 384] on td "イベント名" at bounding box center [342, 382] width 447 height 20
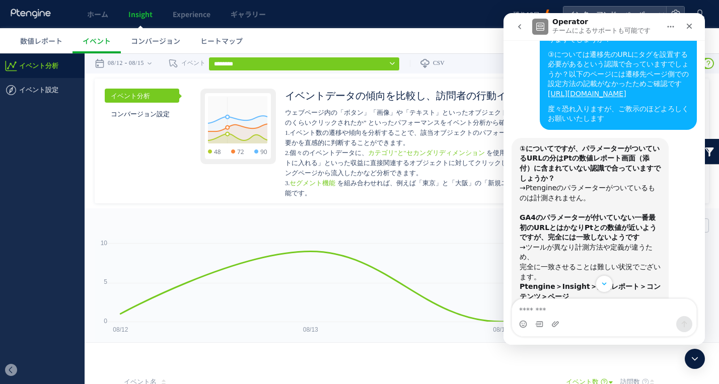
scroll to position [1460, 0]
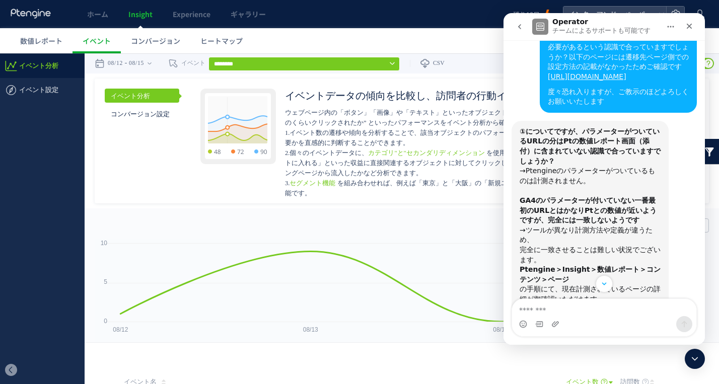
click at [595, 196] on b "GA4のパラメーターが付いていない一番最初のURLとはかなりPtとの数値が近いようですが、完全には一致しないようです" at bounding box center [588, 210] width 137 height 28
click at [583, 142] on div "①についてですが、パラメーターがついているURLの分はPtの数値レポート画面（添付）に含まれていない認識で合っていますでしょうか？ →Ptengineのパラメ…" at bounding box center [590, 196] width 141 height 138
click at [578, 148] on div "①についてですが、パラメーターがついているURLの分はPtの数値レポート画面（添付）に含まれていない認識で合っていますでしょうか？ →Ptengineのパラメ…" at bounding box center [590, 196] width 141 height 138
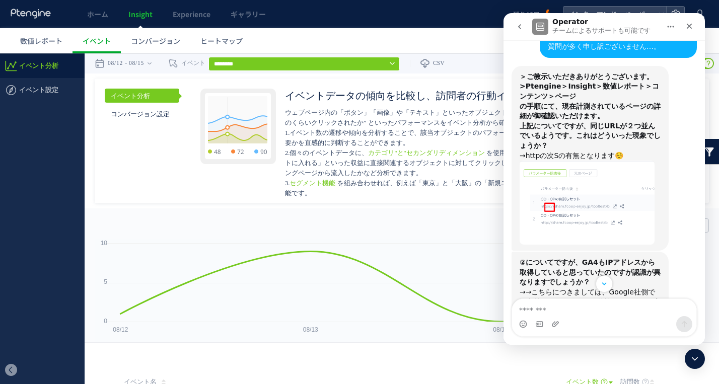
scroll to position [2266, 0]
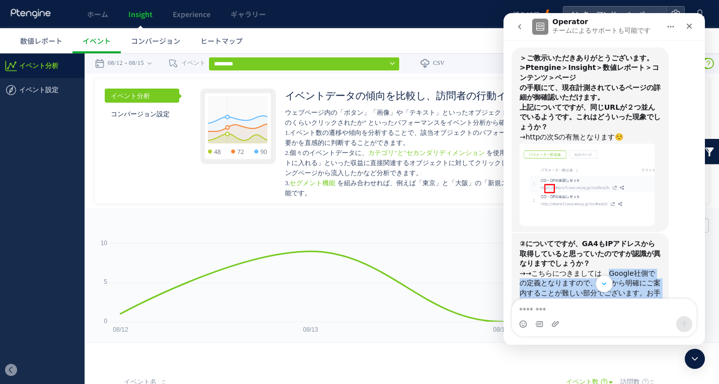
drag, startPoint x: 589, startPoint y: 143, endPoint x: 592, endPoint y: 174, distance: 31.9
click at [592, 269] on div "→→こちらにつきましては、Google社側での定義となりますので、弊社から明確にご案内することが難しい部分でございます。お手数ですが、GA4の公式定義・仕様を…" at bounding box center [590, 303] width 141 height 69
click at [53, 41] on span "数値レポート" at bounding box center [41, 41] width 42 height 10
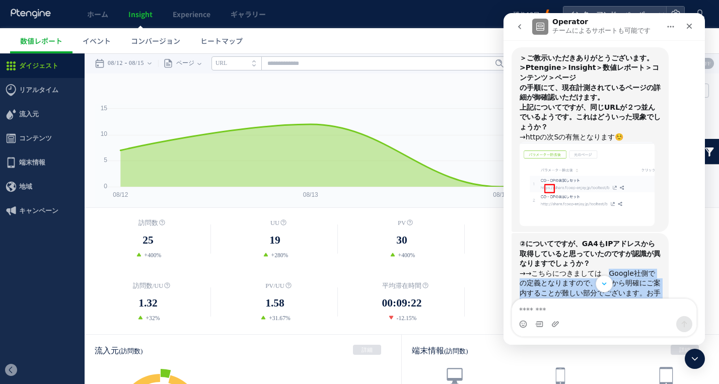
click at [691, 28] on icon "クローズ" at bounding box center [690, 27] width 6 height 6
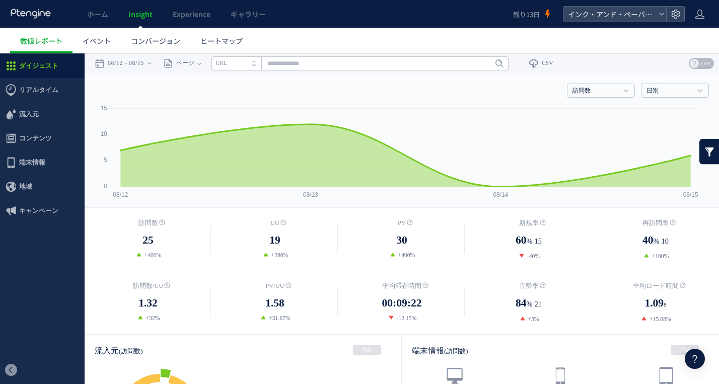
scroll to position [2, 0]
click at [40, 143] on span "コンテンツ" at bounding box center [35, 138] width 33 height 24
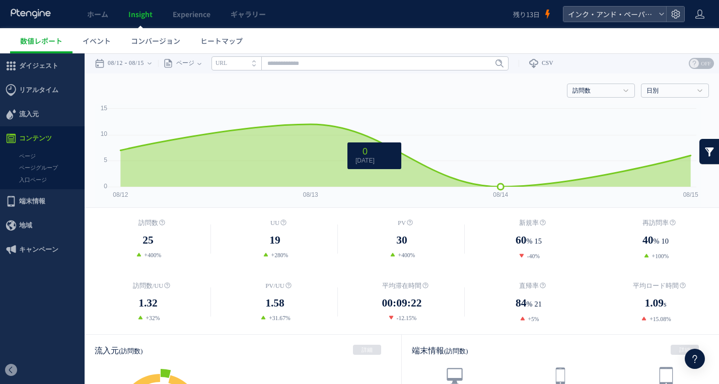
scroll to position [3457, 0]
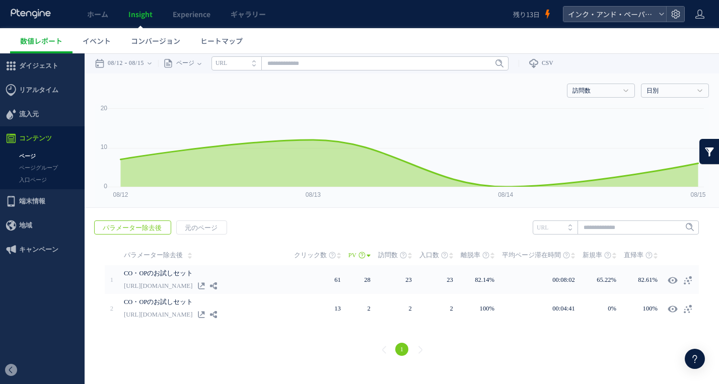
click at [35, 89] on span "リアルタイム" at bounding box center [38, 90] width 39 height 24
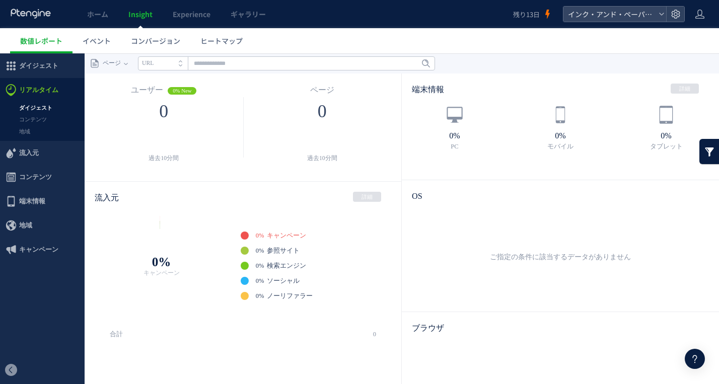
click at [35, 118] on link "コンテンツ" at bounding box center [42, 120] width 85 height 12
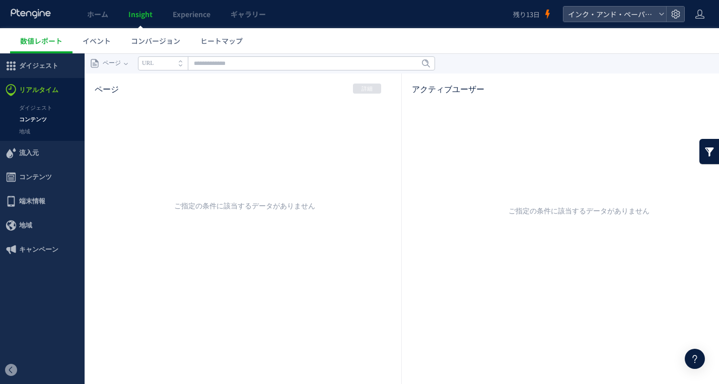
click at [30, 137] on ul "ダイジェスト コンテンツ 地域" at bounding box center [42, 121] width 85 height 39
click at [27, 132] on link "地域" at bounding box center [42, 132] width 85 height 12
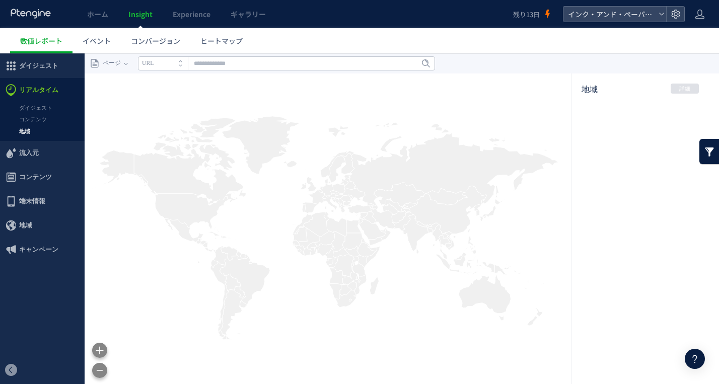
click at [110, 17] on link "ホーム" at bounding box center [97, 14] width 41 height 28
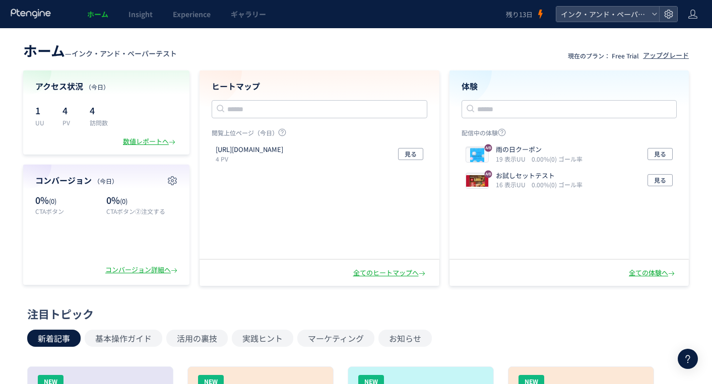
click at [142, 146] on div "数値レポートへ" at bounding box center [150, 142] width 54 height 10
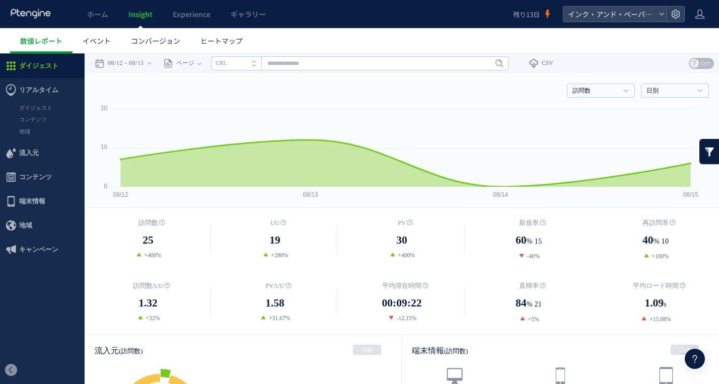
click at [97, 218] on div "訪問数 25 +400% UU 19 %" at bounding box center [402, 271] width 635 height 126
drag, startPoint x: 192, startPoint y: 82, endPoint x: 293, endPoint y: 104, distance: 103.1
click at [192, 82] on div "訪問数 訪問数 UU PV 新規率 再訪問率 訪問数/UU PV/UU 平均滞在時間 直帰率 平均ロード時間 日別" at bounding box center [402, 89] width 614 height 30
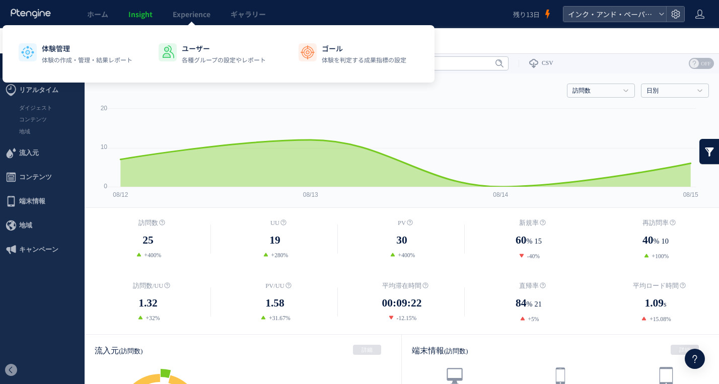
click at [187, 20] on link "Experience" at bounding box center [192, 14] width 58 height 28
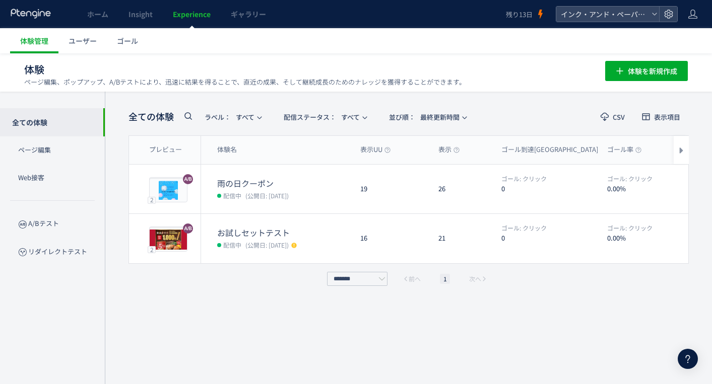
click at [75, 47] on link "ユーザー" at bounding box center [82, 40] width 48 height 25
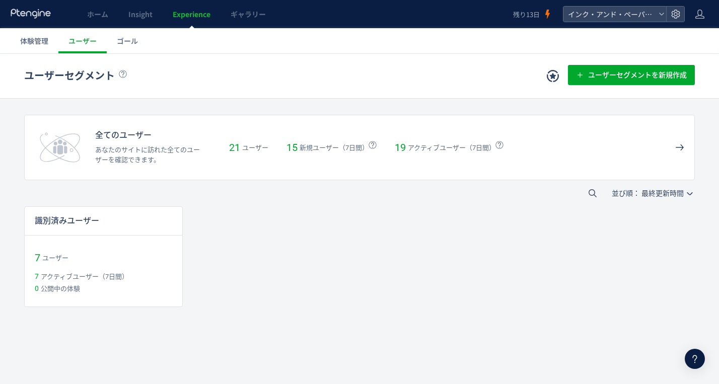
click at [127, 41] on span "ゴール" at bounding box center [127, 41] width 21 height 10
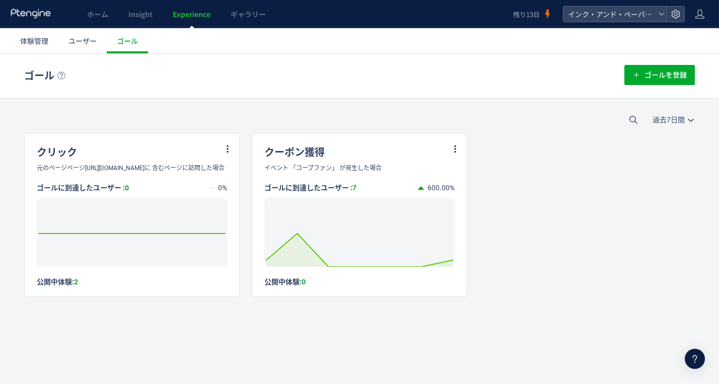
click at [702, 362] on div at bounding box center [695, 359] width 20 height 20
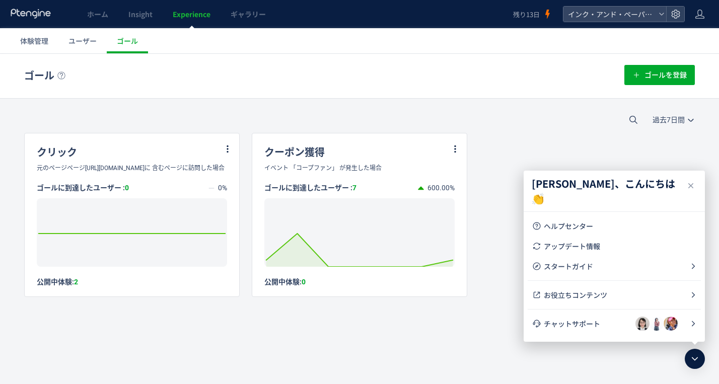
click at [624, 326] on span "チャットサポート" at bounding box center [590, 324] width 92 height 10
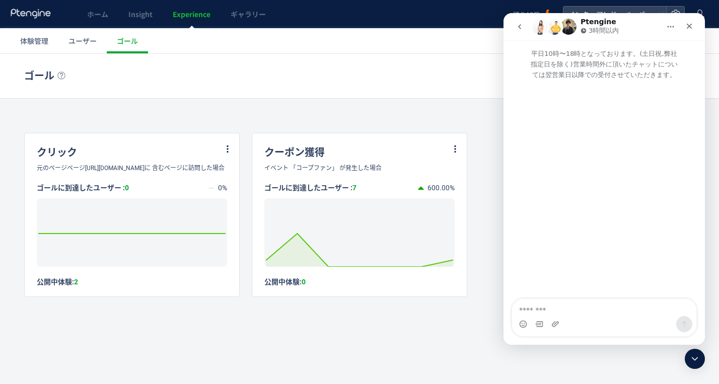
click at [518, 28] on icon "go back" at bounding box center [520, 27] width 8 height 8
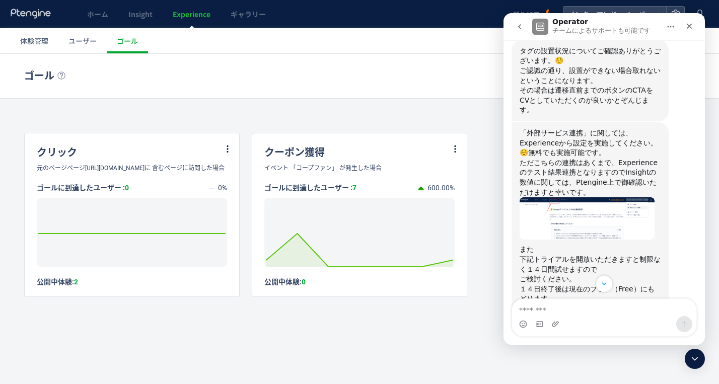
scroll to position [3154, 0]
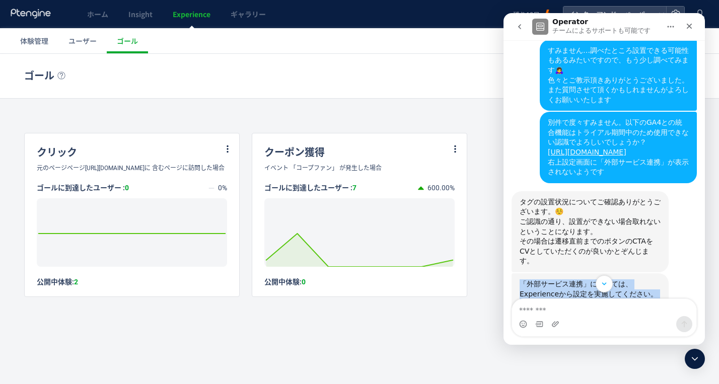
drag, startPoint x: 519, startPoint y: 115, endPoint x: 649, endPoint y: 166, distance: 140.0
click at [649, 273] on div "「外部サービス連携」に関しては、 Experienceから設定を実施してください。☺️無料でも実施可能です。 ただこちらの連携はあくまで、Experience…" at bounding box center [590, 389] width 157 height 233
copy div "「外部サービス連携」に関しては、 Experienceから設定を実施してください。☺️無料でも実施可能です。 ただこちらの連携はあくまで、Experience…"
click at [693, 28] on icon "クローズ" at bounding box center [689, 26] width 8 height 8
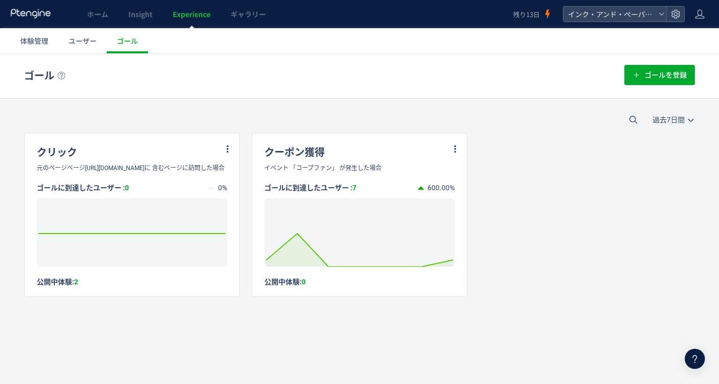
click at [677, 10] on icon at bounding box center [676, 14] width 10 height 10
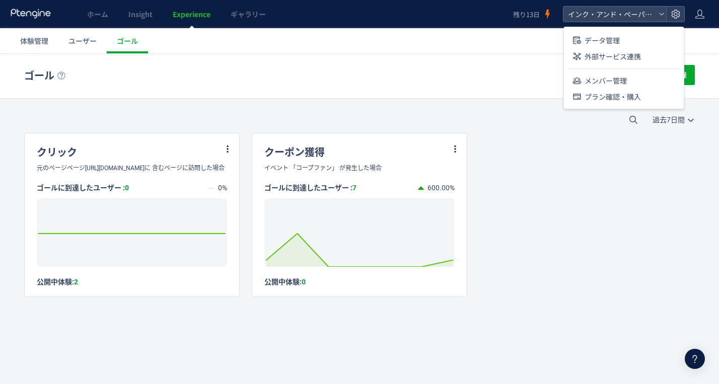
click at [647, 73] on li "外部サービス連携" at bounding box center [624, 81] width 112 height 16
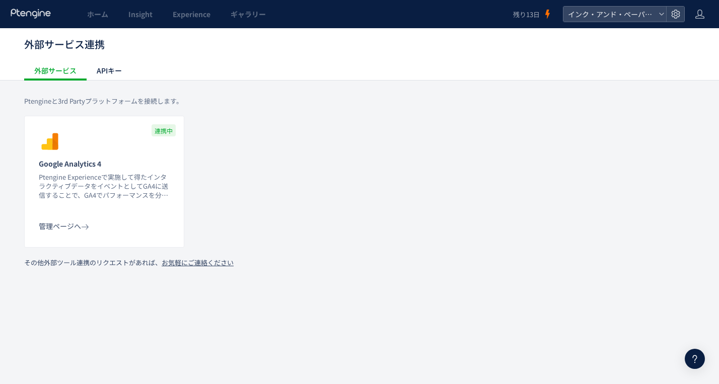
click at [51, 224] on div "管理ページへ" at bounding box center [65, 226] width 52 height 10
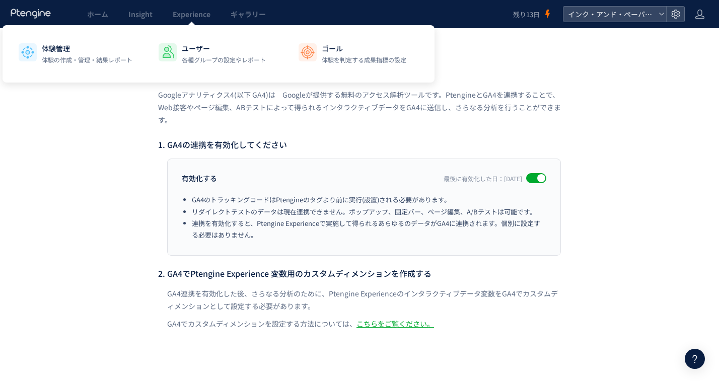
click at [133, 11] on span "Insight" at bounding box center [140, 14] width 24 height 10
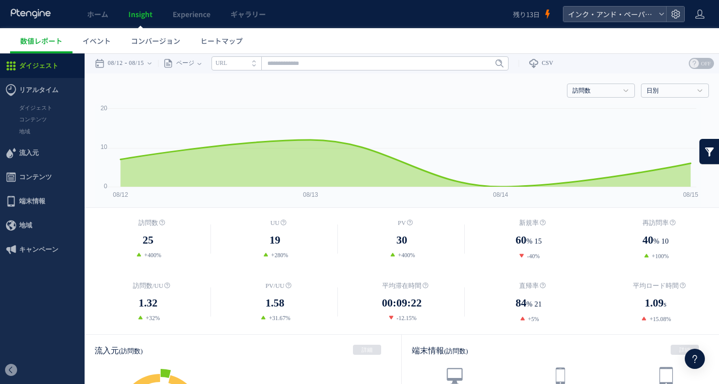
click at [109, 43] on span "イベント" at bounding box center [97, 41] width 28 height 10
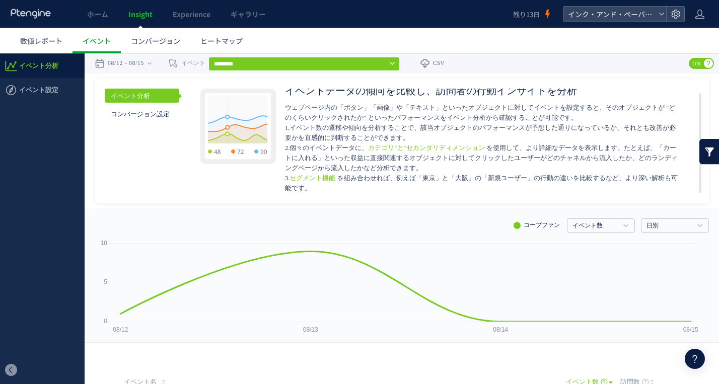
click at [280, 63] on input "********" at bounding box center [303, 64] width 191 height 14
click at [155, 63] on div "08/12 08/15" at bounding box center [126, 63] width 63 height 20
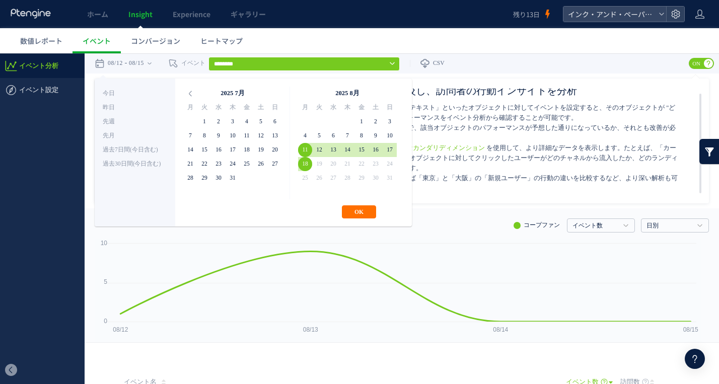
click at [353, 210] on button "OK" at bounding box center [359, 211] width 34 height 13
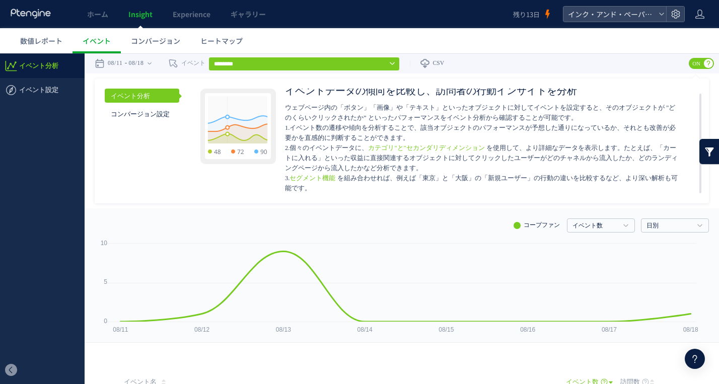
click at [279, 61] on input "********" at bounding box center [303, 64] width 191 height 14
click at [28, 43] on span "数値レポート" at bounding box center [41, 41] width 42 height 10
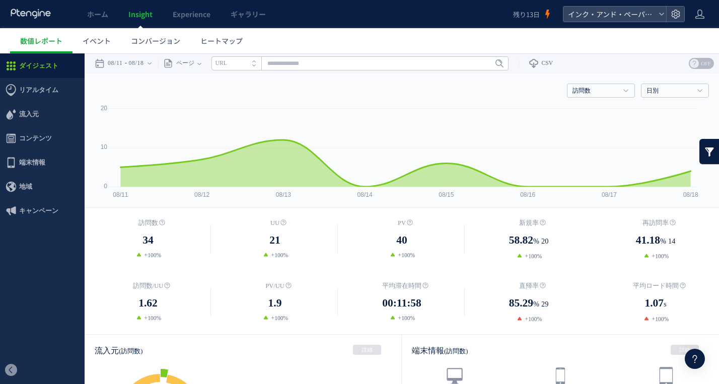
click at [195, 18] on span "Experience" at bounding box center [192, 14] width 38 height 10
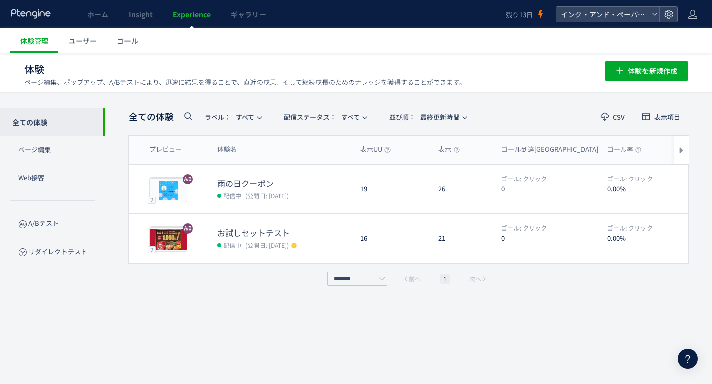
click at [40, 182] on p "Web接客" at bounding box center [52, 178] width 105 height 28
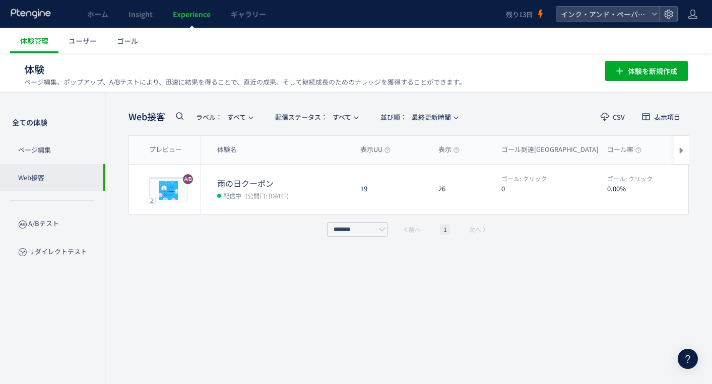
click at [689, 357] on use at bounding box center [687, 360] width 5 height 8
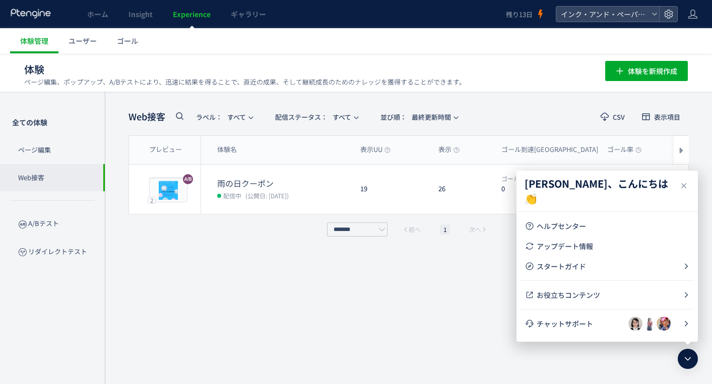
click at [596, 326] on span "チャットサポート" at bounding box center [582, 324] width 92 height 10
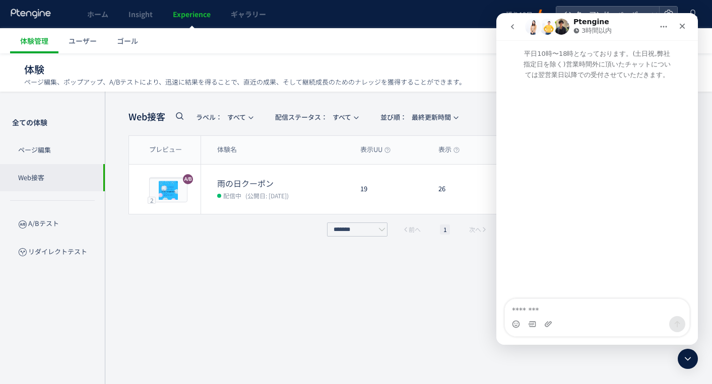
click at [506, 25] on button "go back" at bounding box center [512, 26] width 19 height 19
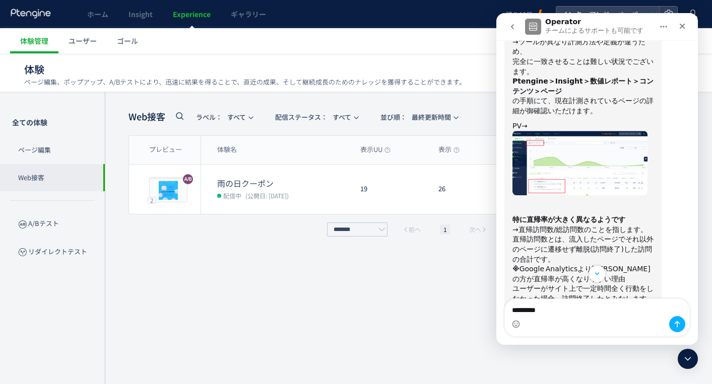
scroll to position [1704, 0]
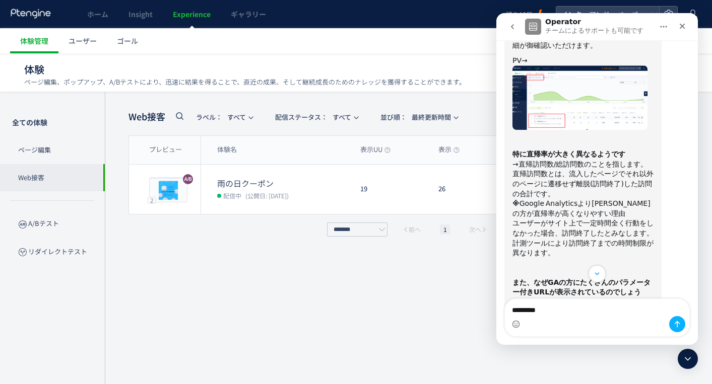
click at [514, 278] on b "また、なぜGAの方にたくさんのパラメーター付きURLが表示されているのでしょうか？" at bounding box center [581, 292] width 138 height 28
drag, startPoint x: 528, startPoint y: 183, endPoint x: 600, endPoint y: 222, distance: 81.8
click at [600, 222] on div "①についてですが、パラメーターがついているURLの分はPtの数値レポート画面（添付）に含まれていない認識で合っていますでしょうか？ →Ptengineのパラメ…" at bounding box center [582, 105] width 141 height 464
copy div "なぜGAの方にたくさんのパラメーター付きURLが表示されているのでしょうか？ →GA側の計測範囲ではPtengineのパラメーターが入っていても表示されたとみ…"
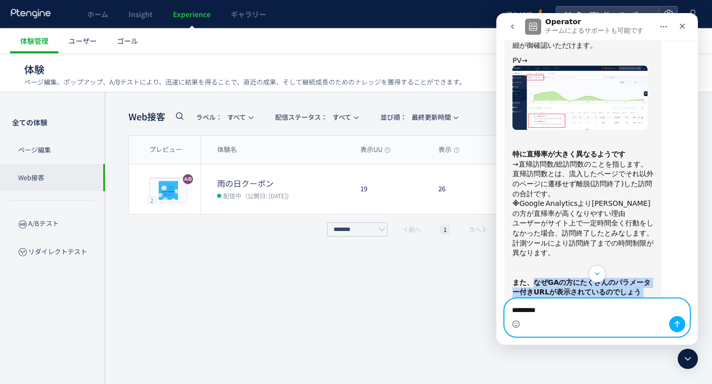
click at [568, 304] on textarea "********" at bounding box center [597, 312] width 184 height 27
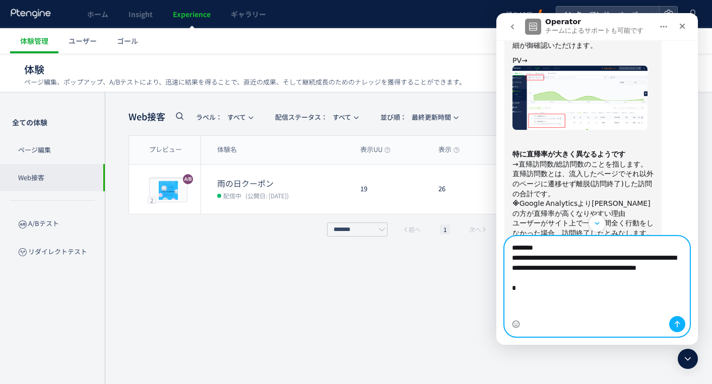
paste textarea "**********"
type textarea "**********"
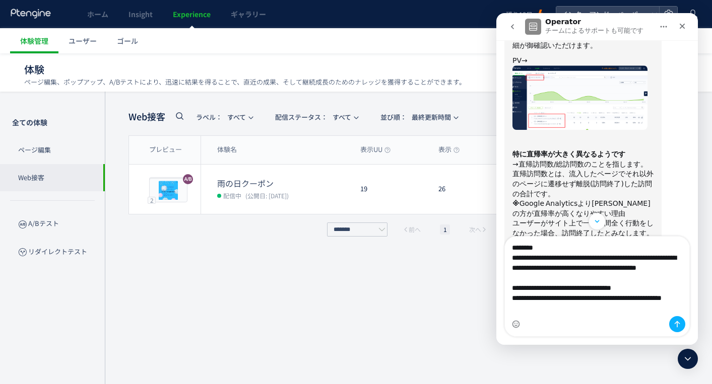
click at [686, 29] on div "クローズ" at bounding box center [682, 26] width 18 height 18
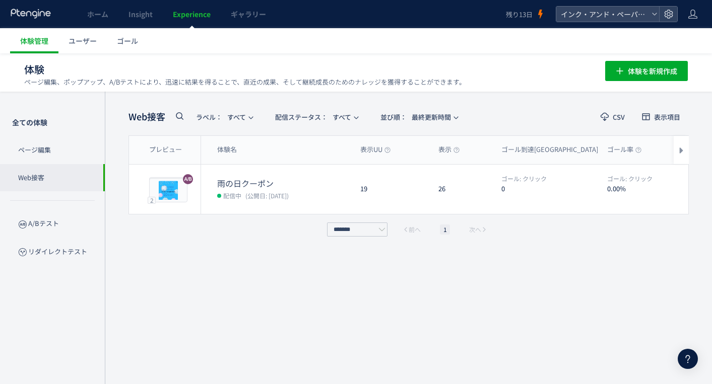
click at [91, 20] on link "ホーム" at bounding box center [97, 14] width 41 height 28
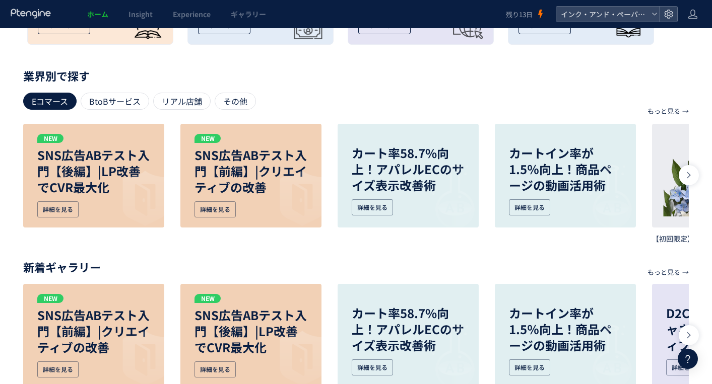
scroll to position [463, 0]
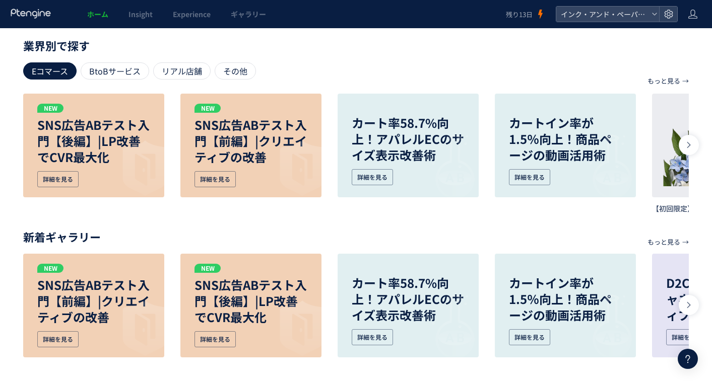
click at [235, 48] on p "業界別で探す" at bounding box center [355, 45] width 665 height 6
